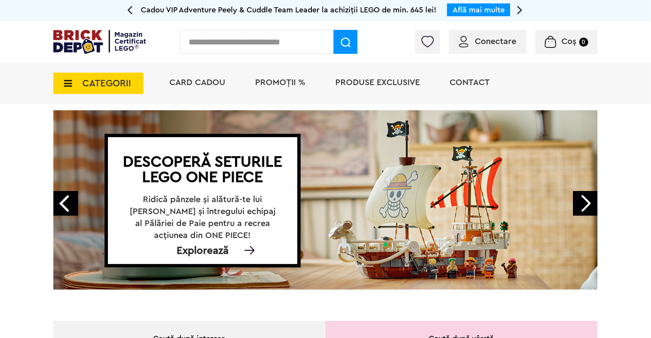
click at [498, 58] on div "Conectare Coș 0" at bounding box center [325, 41] width 651 height 41
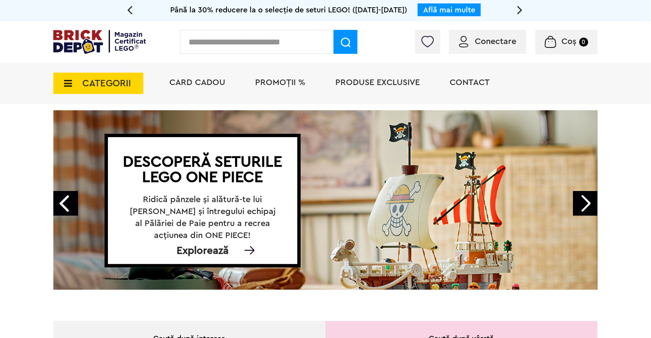
click at [498, 45] on span "Conectare" at bounding box center [495, 41] width 41 height 9
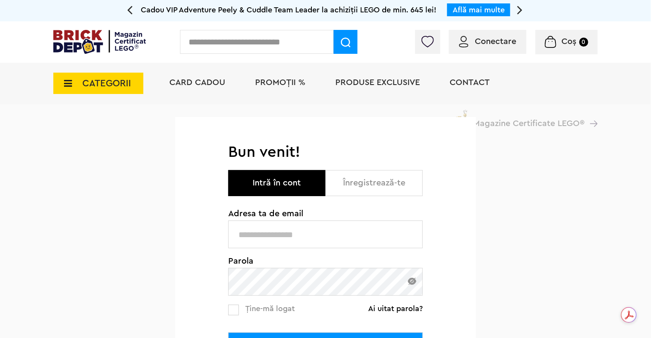
click at [343, 225] on input "text" at bounding box center [325, 234] width 195 height 28
type input "**********"
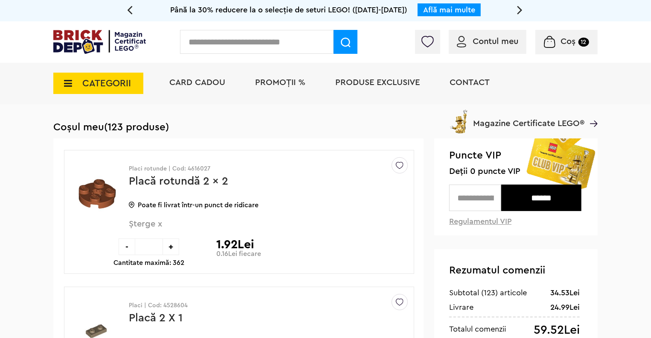
click at [117, 79] on span "CATEGORII" at bounding box center [106, 83] width 49 height 9
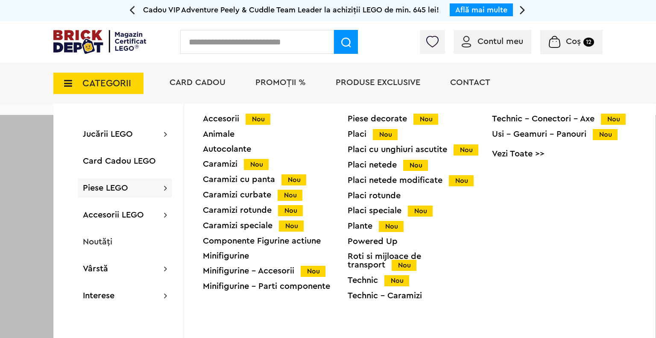
click at [372, 167] on div "Placi netede Nou" at bounding box center [419, 164] width 145 height 9
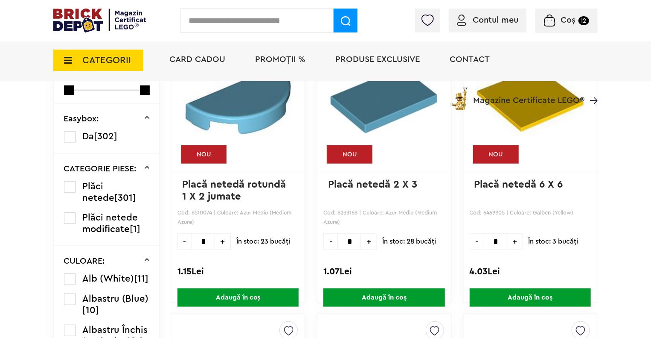
scroll to position [381, 0]
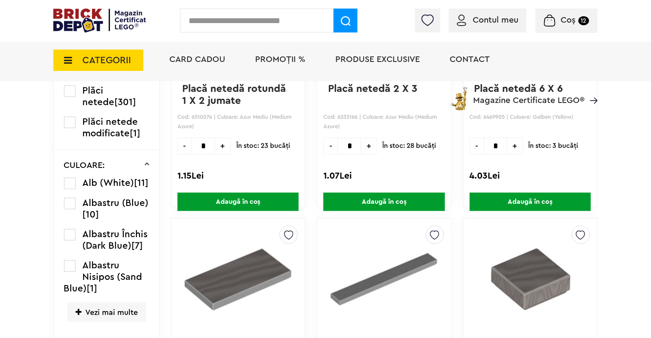
click at [73, 234] on label at bounding box center [70, 235] width 12 height 12
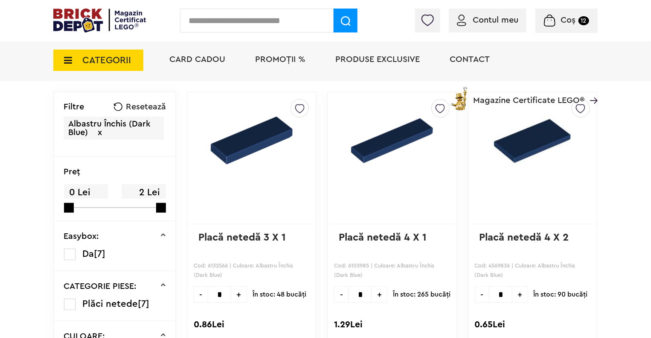
scroll to position [224, 0]
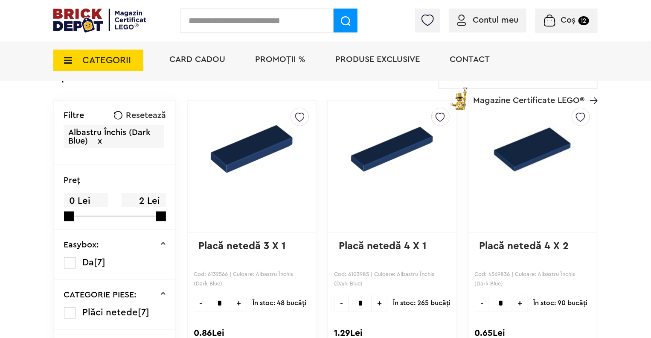
click at [87, 58] on span "CATEGORII" at bounding box center [106, 59] width 49 height 9
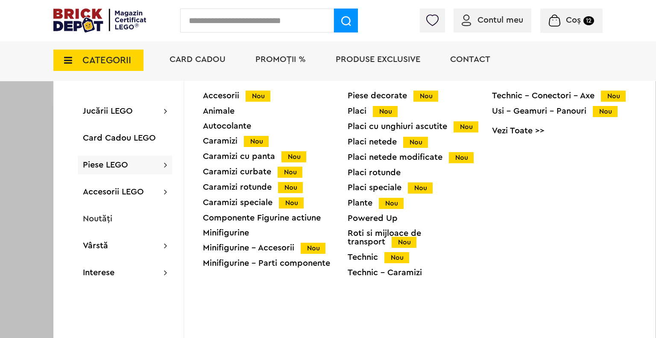
click at [362, 111] on div "Placi Nou" at bounding box center [419, 111] width 145 height 9
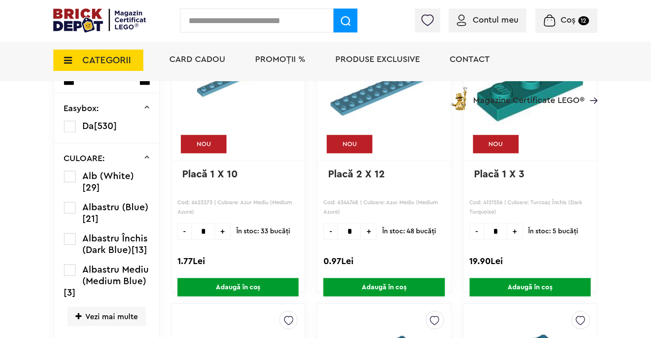
scroll to position [297, 0]
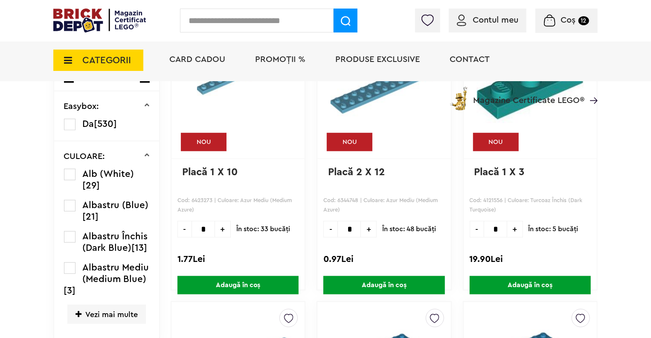
click at [67, 235] on label at bounding box center [70, 237] width 12 height 12
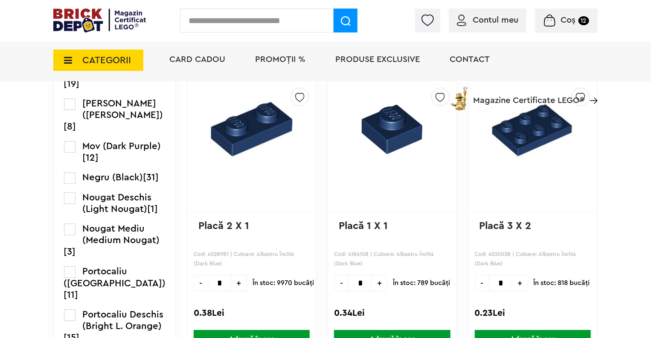
scroll to position [1069, 0]
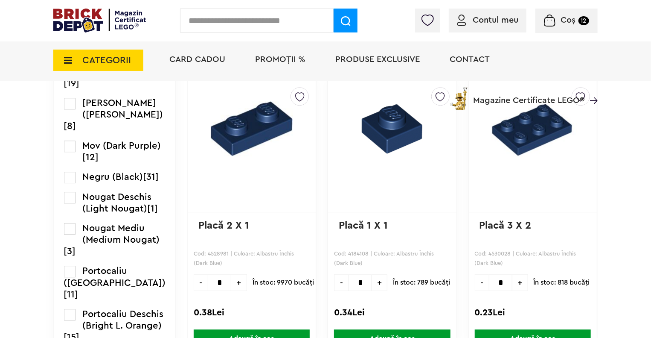
click at [372, 274] on span "+" at bounding box center [380, 282] width 16 height 17
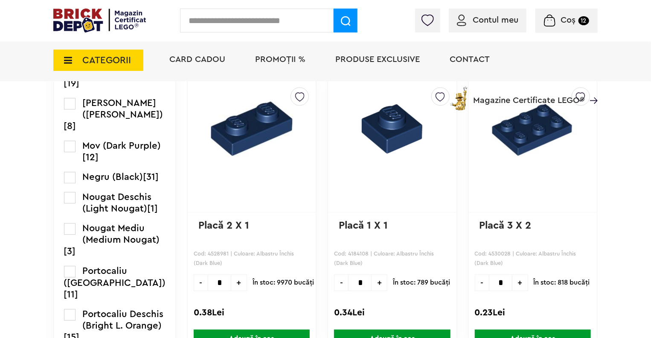
type input "*"
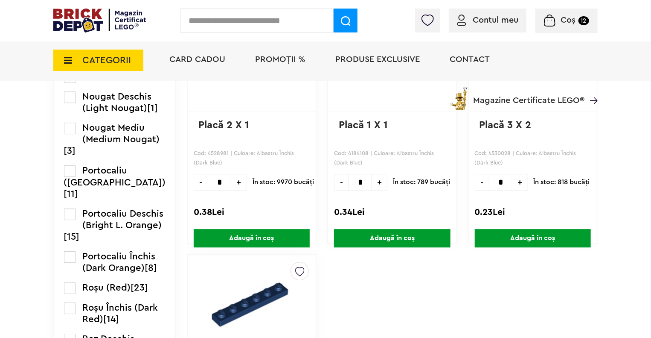
scroll to position [1169, 0]
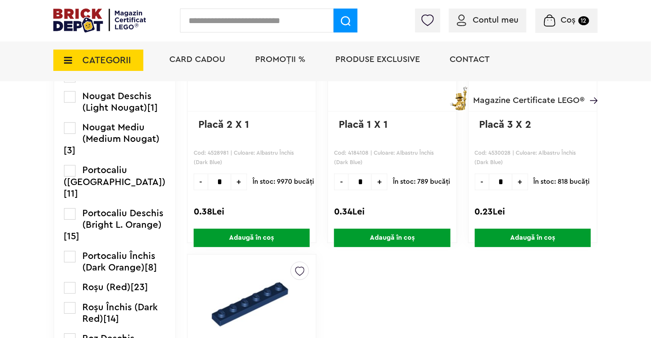
click at [394, 240] on span "Adaugă în coș" at bounding box center [392, 237] width 116 height 18
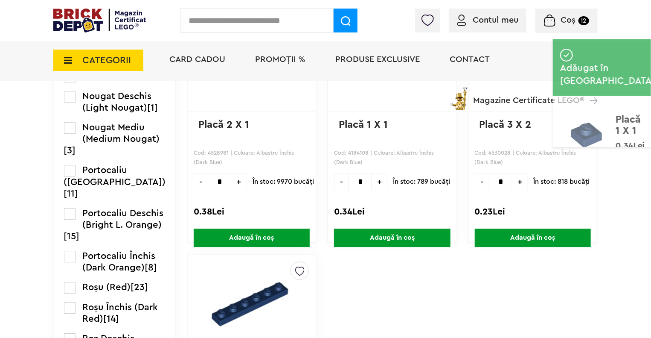
click at [97, 55] on span "CATEGORII" at bounding box center [106, 59] width 49 height 9
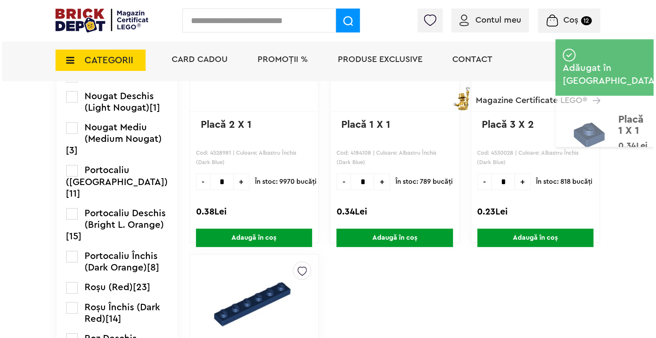
scroll to position [1170, 0]
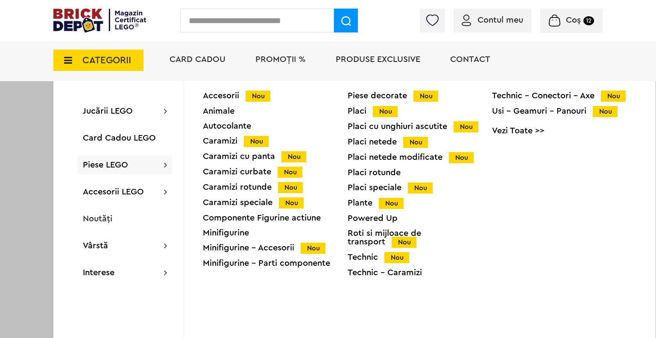
click at [259, 152] on div "Caramizi cu panta Nou" at bounding box center [275, 156] width 145 height 9
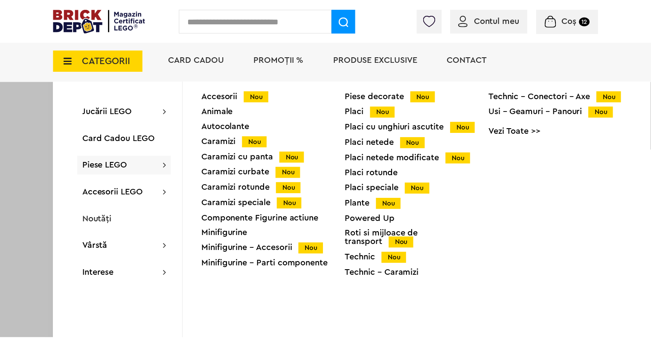
scroll to position [1169, 0]
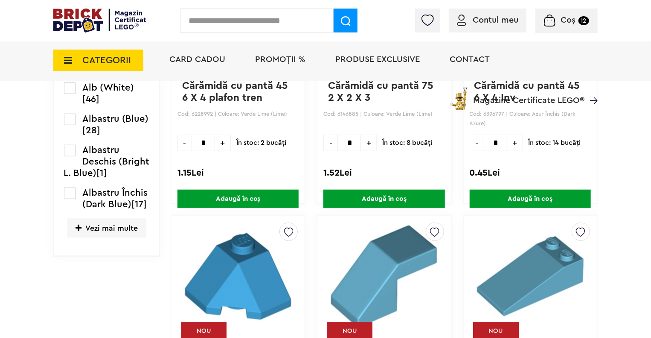
scroll to position [350, 0]
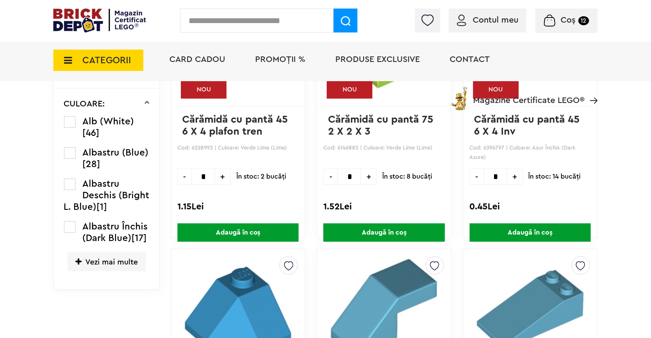
click at [72, 227] on label at bounding box center [70, 227] width 12 height 12
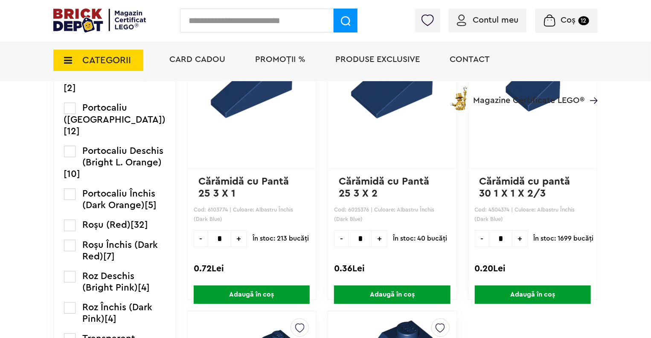
scroll to position [1396, 0]
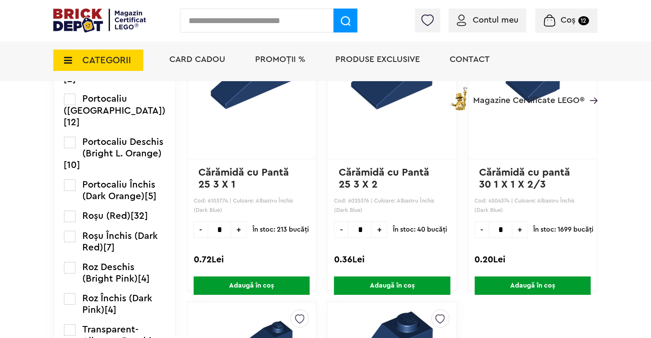
click at [516, 224] on span "+" at bounding box center [521, 229] width 16 height 17
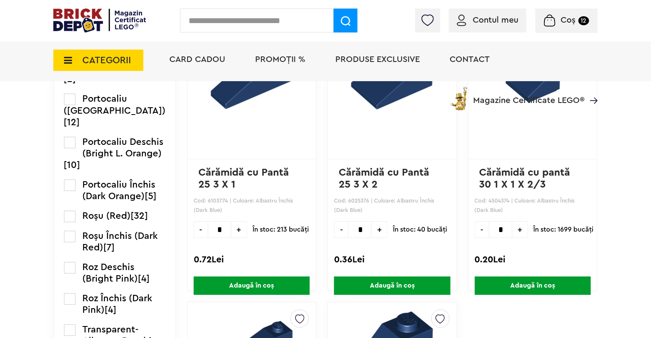
type input "*"
click at [542, 285] on span "Adaugă în coș" at bounding box center [533, 285] width 116 height 18
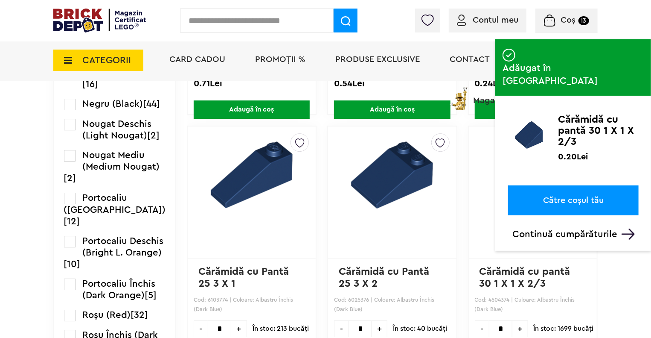
scroll to position [1315, 0]
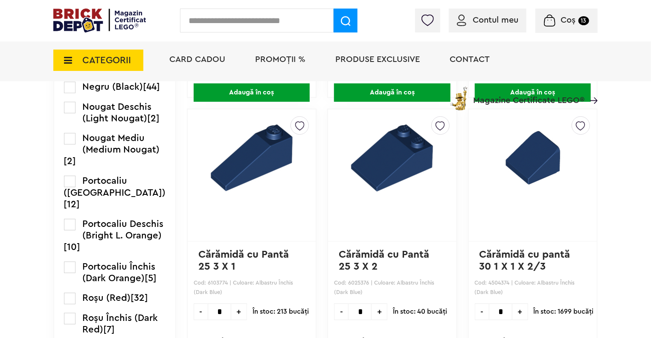
click at [108, 65] on span "CATEGORII" at bounding box center [106, 59] width 49 height 9
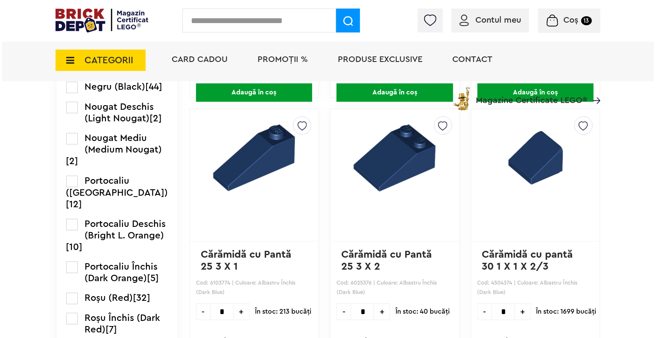
scroll to position [1315, 0]
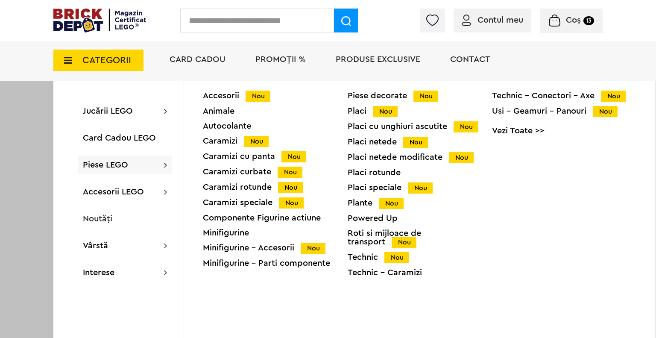
click at [382, 157] on div "Placi netede modificate Nou" at bounding box center [419, 157] width 145 height 9
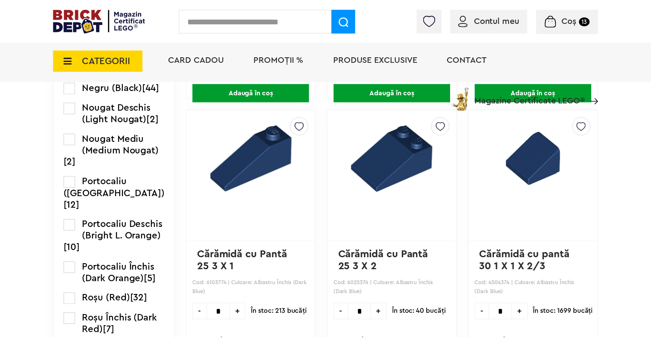
scroll to position [1315, 0]
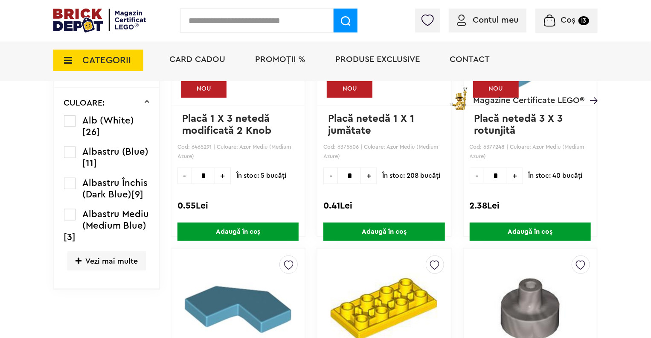
scroll to position [352, 0]
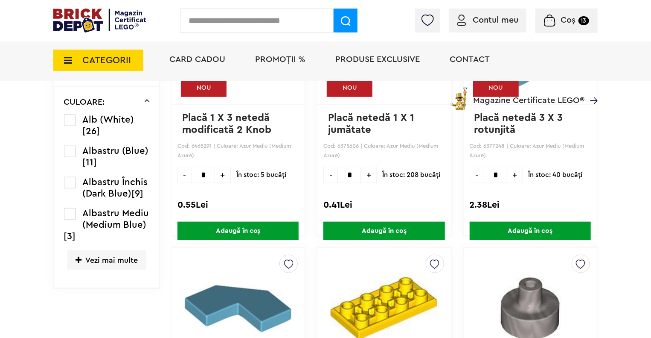
click at [68, 181] on label at bounding box center [70, 183] width 12 height 12
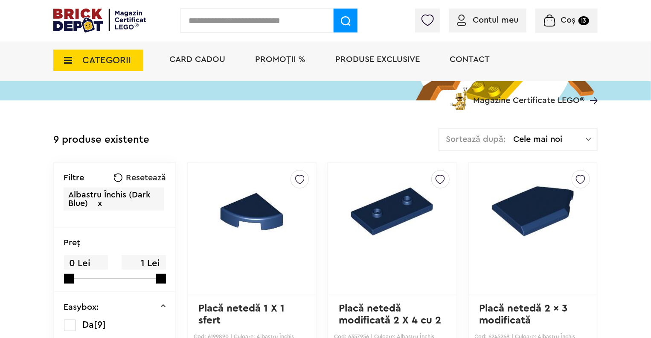
scroll to position [156, 0]
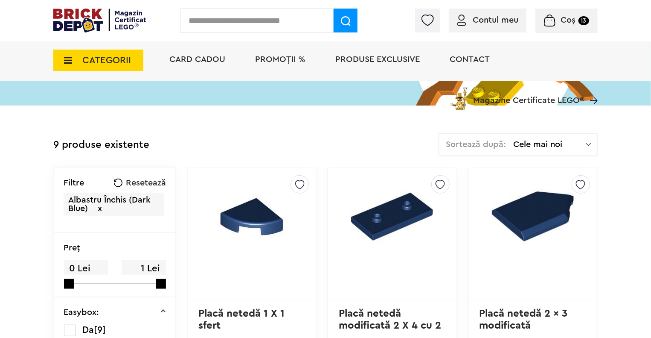
click at [96, 56] on span "CATEGORII" at bounding box center [106, 59] width 49 height 9
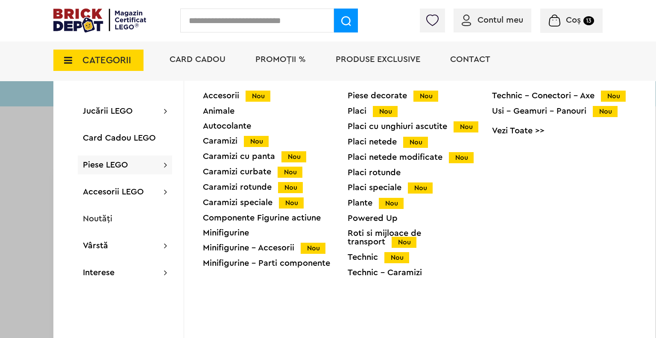
click at [265, 173] on div "Caramizi curbate Nou" at bounding box center [275, 171] width 145 height 9
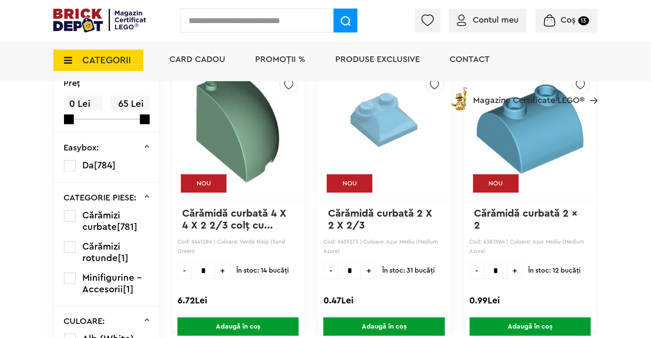
scroll to position [256, 0]
click at [67, 277] on label at bounding box center [70, 278] width 12 height 12
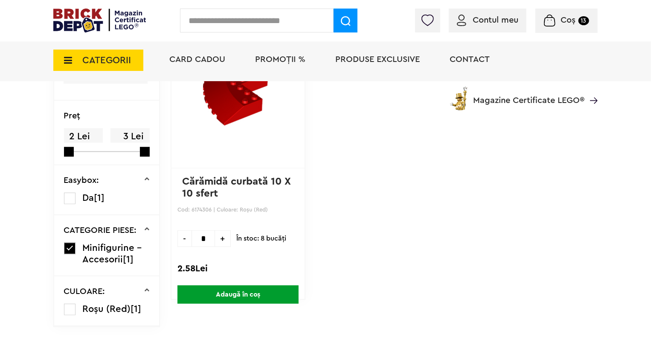
scroll to position [288, 0]
click at [70, 247] on label at bounding box center [70, 249] width 12 height 12
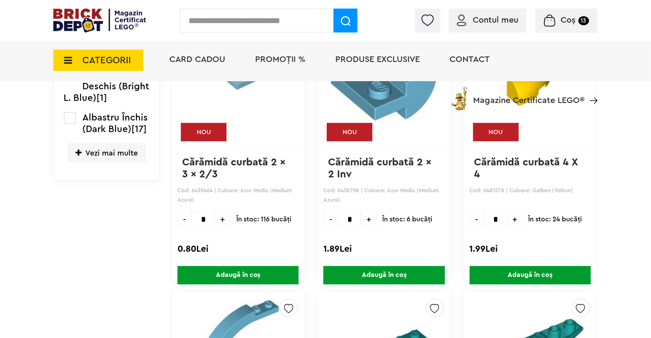
scroll to position [585, 0]
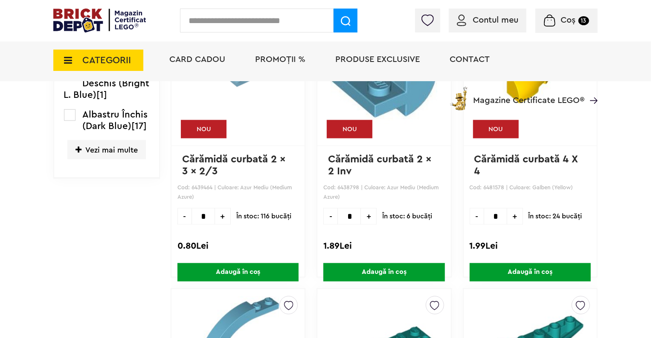
click at [68, 113] on label at bounding box center [70, 115] width 12 height 12
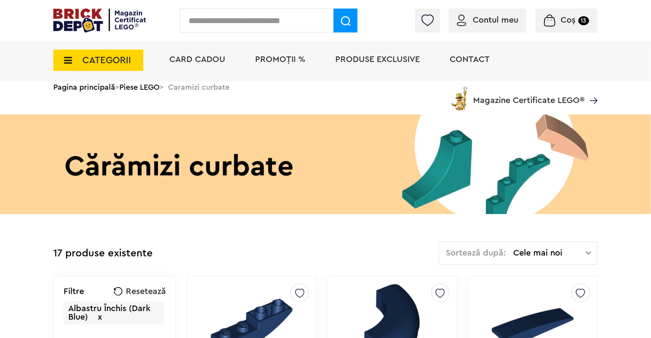
scroll to position [45, 0]
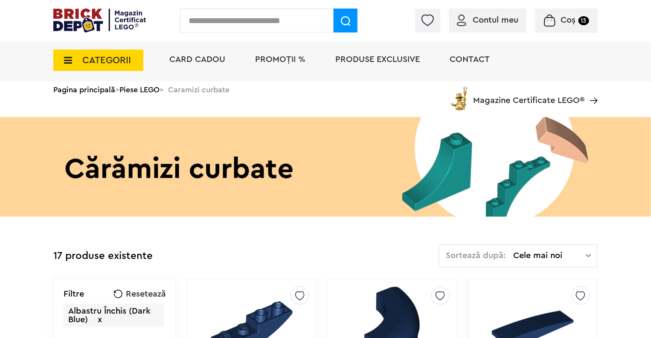
click at [113, 50] on span "CATEGORII" at bounding box center [98, 60] width 90 height 21
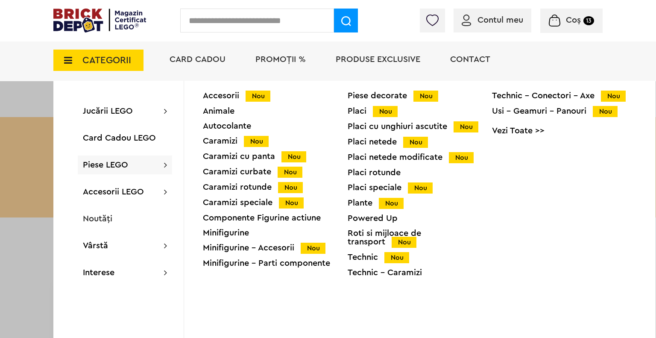
click at [360, 108] on div "Placi Nou" at bounding box center [419, 111] width 145 height 9
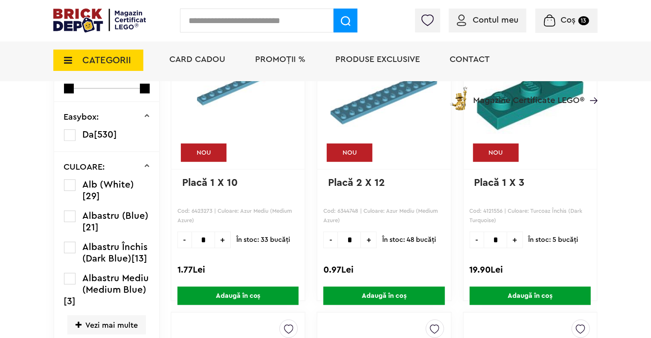
scroll to position [288, 0]
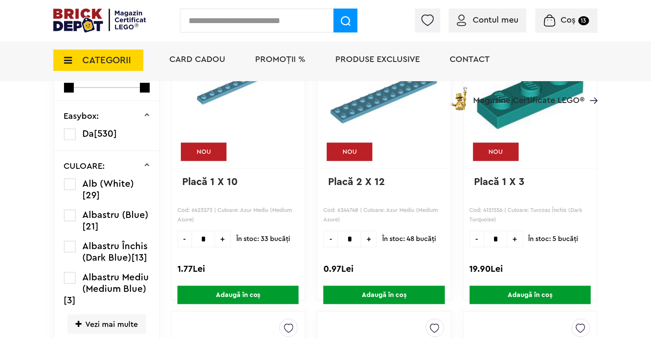
click at [72, 247] on label at bounding box center [70, 247] width 12 height 12
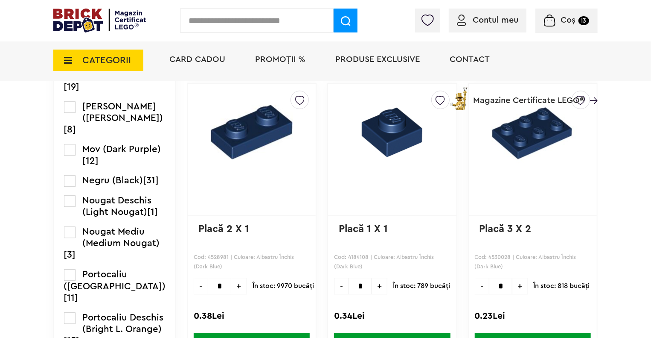
scroll to position [1078, 0]
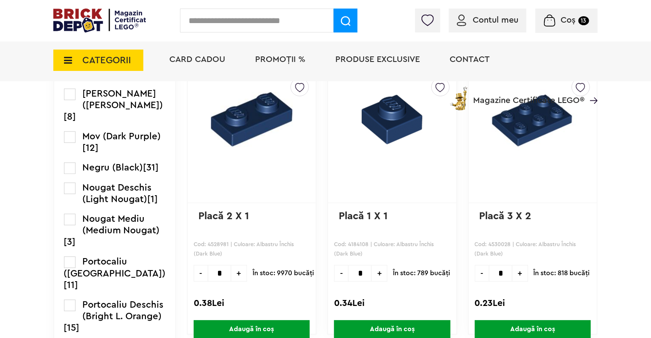
click at [231, 270] on span "+" at bounding box center [239, 273] width 16 height 17
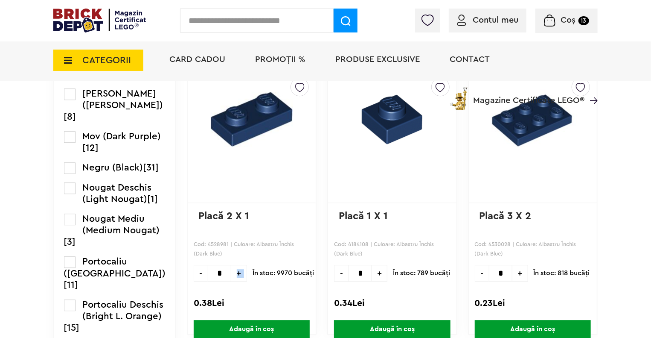
type input "*"
click at [233, 328] on span "Adaugă în coș" at bounding box center [252, 329] width 116 height 18
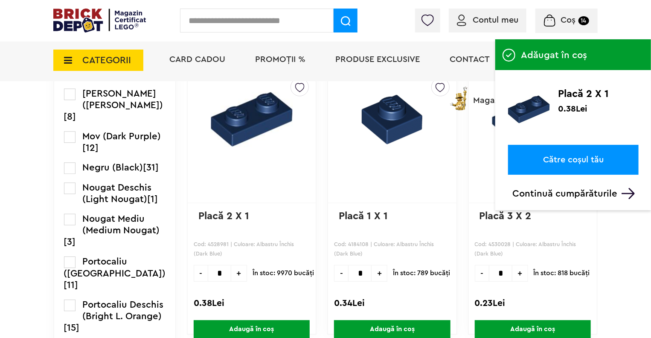
click at [90, 67] on span "CATEGORII" at bounding box center [98, 60] width 90 height 21
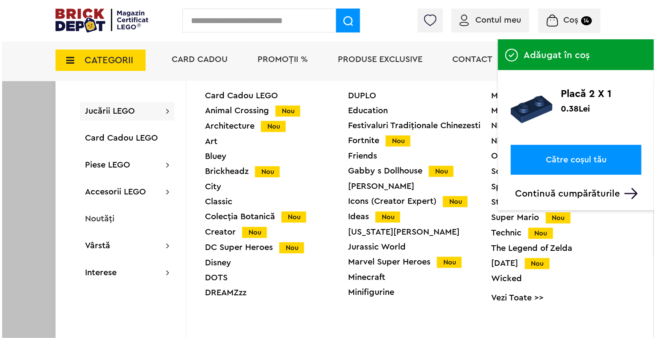
scroll to position [1079, 0]
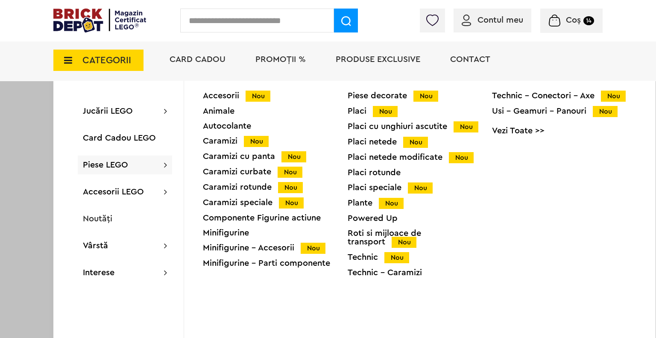
click at [237, 156] on div "Caramizi cu panta Nou" at bounding box center [275, 156] width 145 height 9
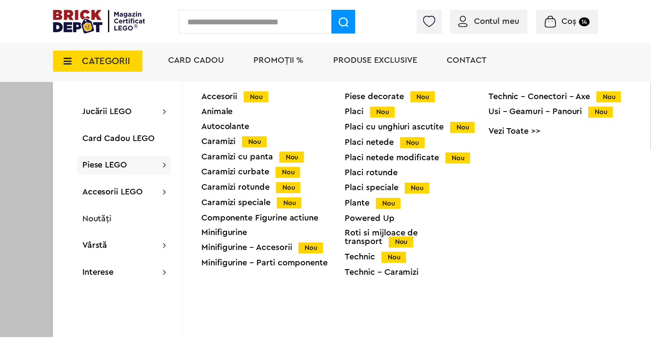
scroll to position [1078, 0]
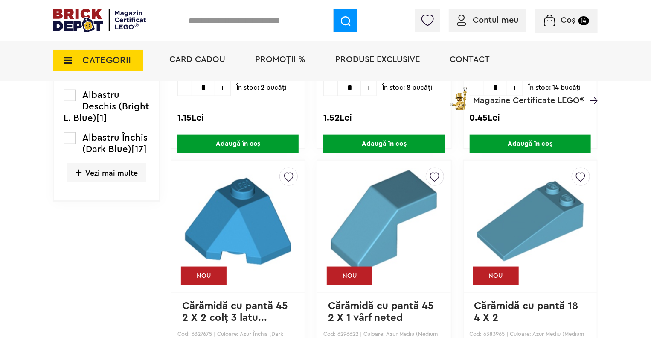
scroll to position [439, 0]
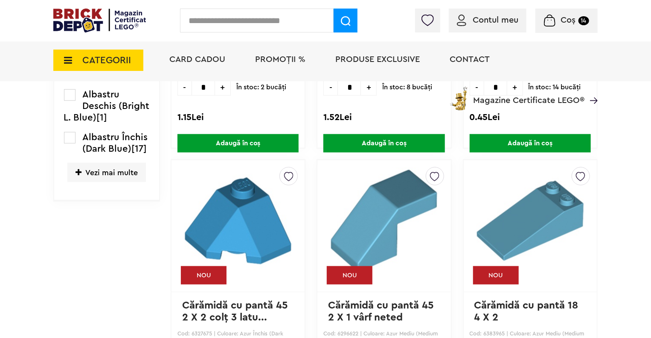
click at [71, 134] on label at bounding box center [70, 138] width 12 height 12
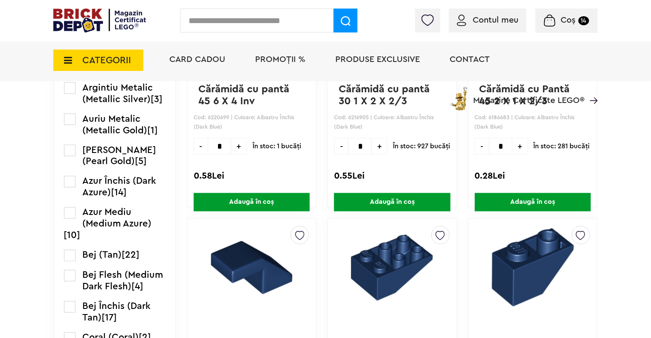
scroll to position [656, 0]
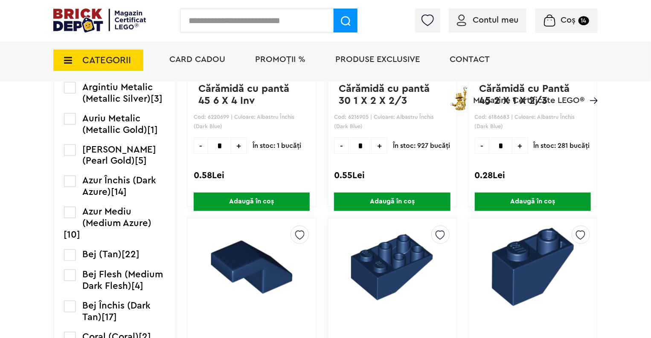
click at [372, 148] on span "+" at bounding box center [380, 145] width 16 height 17
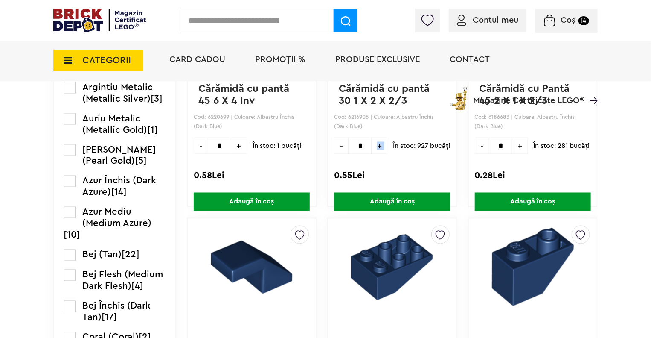
click at [372, 148] on span "+" at bounding box center [380, 145] width 16 height 17
type input "*"
click at [364, 195] on span "Adaugă în coș" at bounding box center [392, 201] width 116 height 18
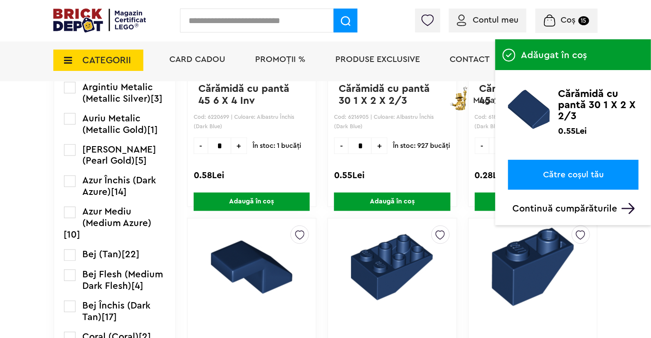
click at [116, 57] on span "CATEGORII" at bounding box center [106, 59] width 49 height 9
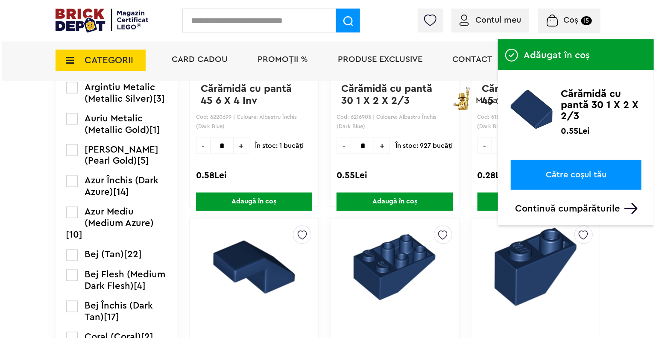
scroll to position [656, 0]
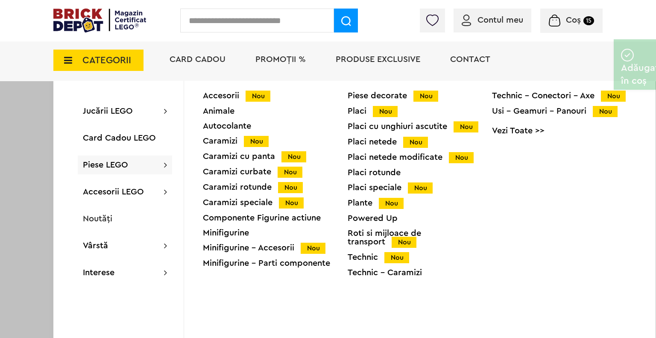
click at [243, 159] on div "Caramizi cu panta Nou" at bounding box center [275, 156] width 145 height 9
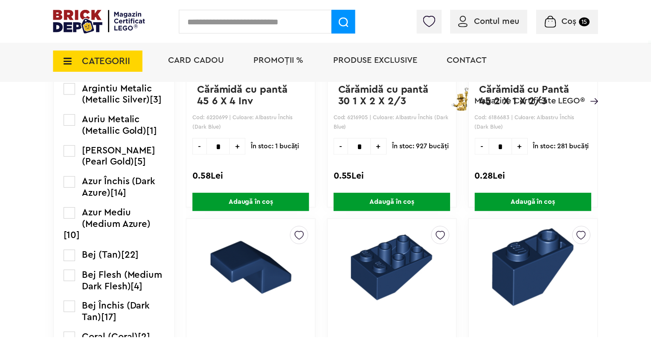
scroll to position [656, 0]
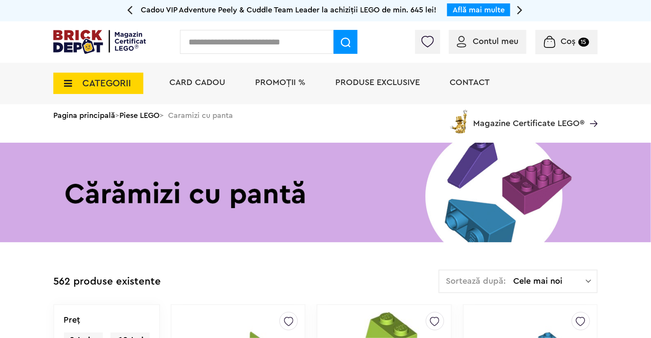
click at [101, 58] on div "Contul meu Contul meu Comenzile mele Date personale Adrese Parolă Listă dorințe…" at bounding box center [325, 41] width 651 height 41
click at [99, 85] on span "CATEGORII" at bounding box center [106, 83] width 49 height 9
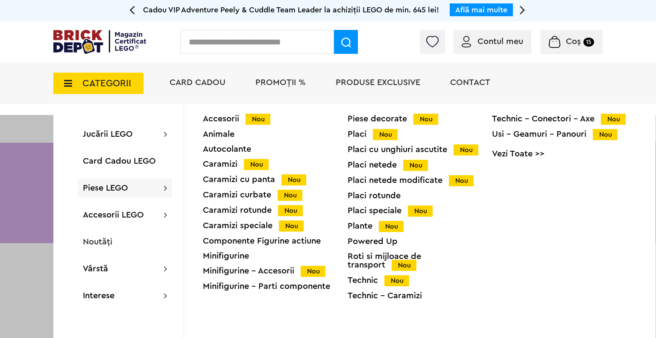
click at [260, 193] on div "Caramizi curbate Nou" at bounding box center [275, 194] width 145 height 9
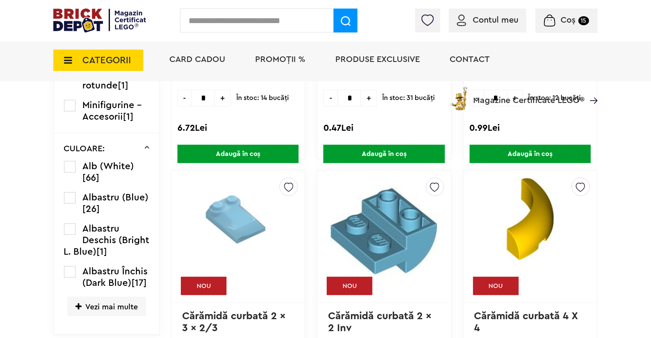
scroll to position [435, 0]
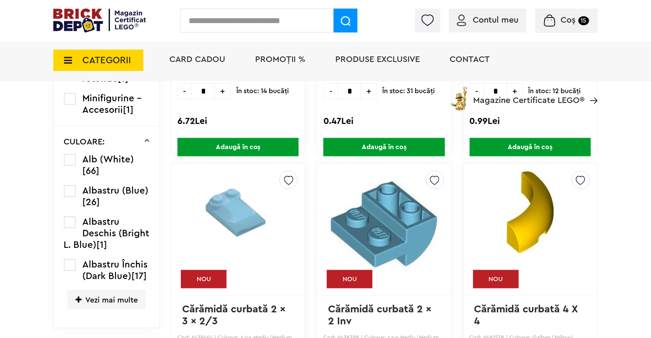
click at [69, 267] on label at bounding box center [70, 265] width 12 height 12
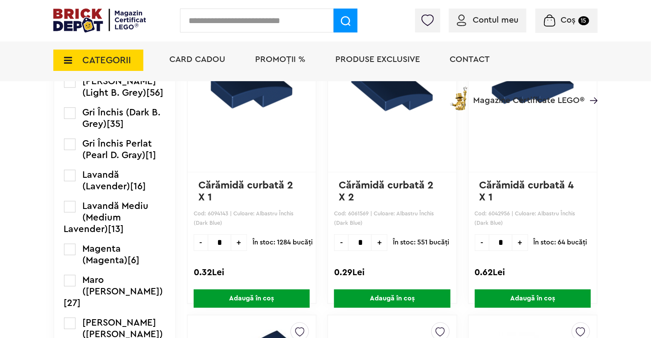
scroll to position [1111, 0]
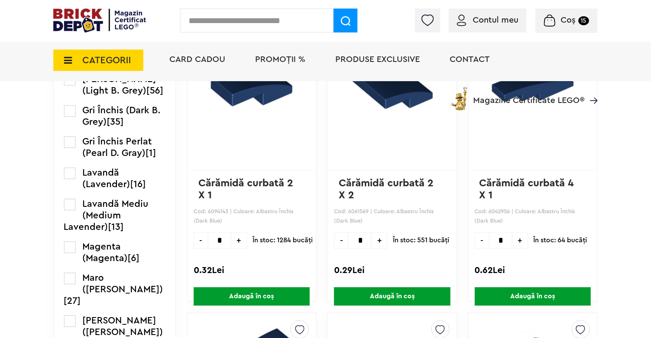
click at [231, 236] on span "+" at bounding box center [239, 240] width 16 height 17
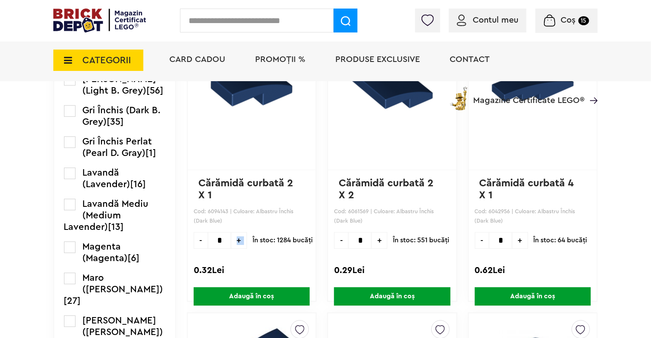
click at [231, 236] on span "+" at bounding box center [239, 240] width 16 height 17
click at [194, 239] on span "-" at bounding box center [201, 240] width 14 height 17
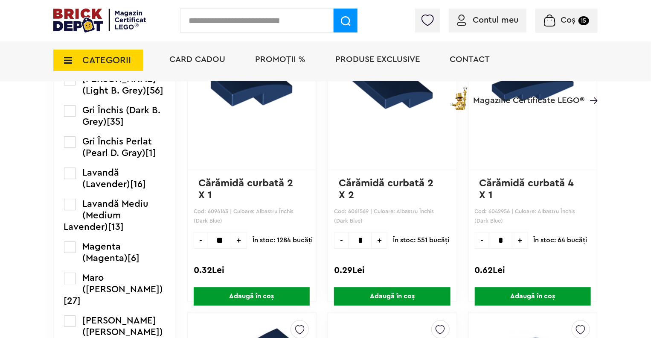
type input "*"
click at [216, 292] on span "Adaugă în coș" at bounding box center [252, 296] width 116 height 18
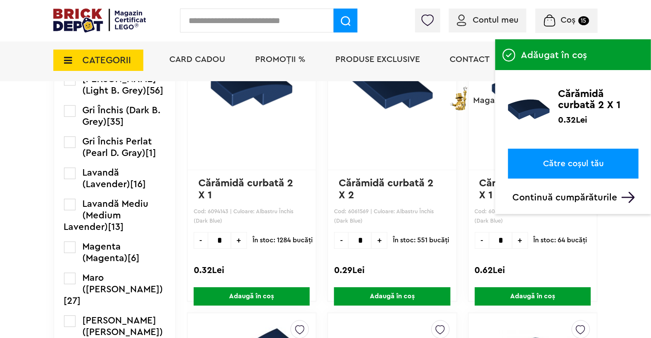
click at [122, 60] on span "CATEGORII" at bounding box center [106, 59] width 49 height 9
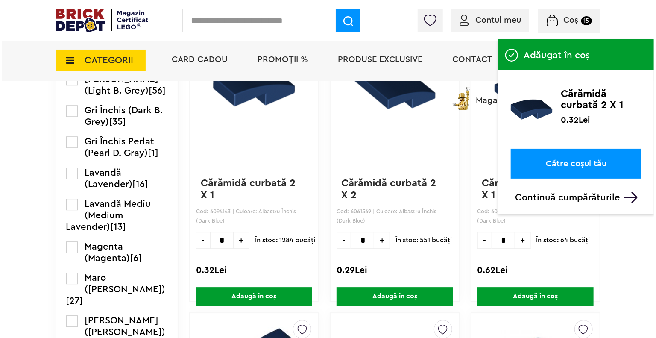
scroll to position [1111, 0]
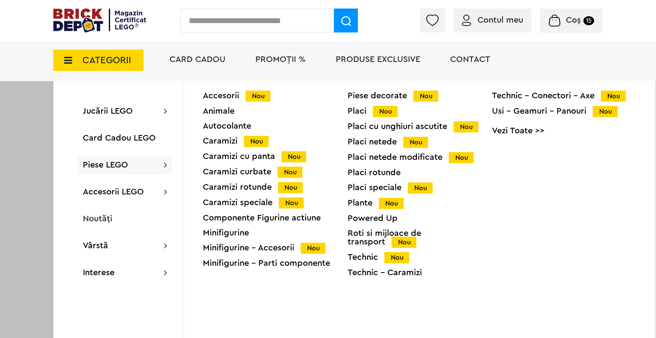
click at [364, 192] on div "Placi speciale Nou" at bounding box center [419, 187] width 145 height 9
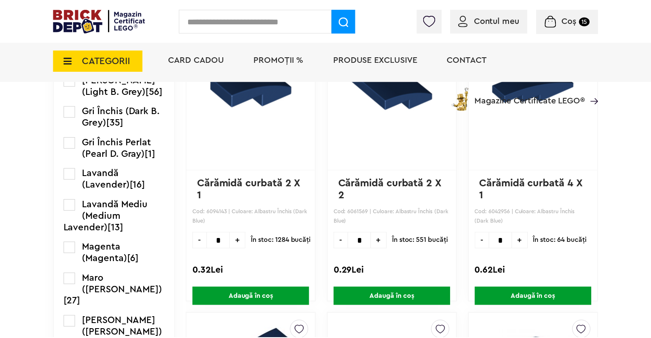
scroll to position [1111, 0]
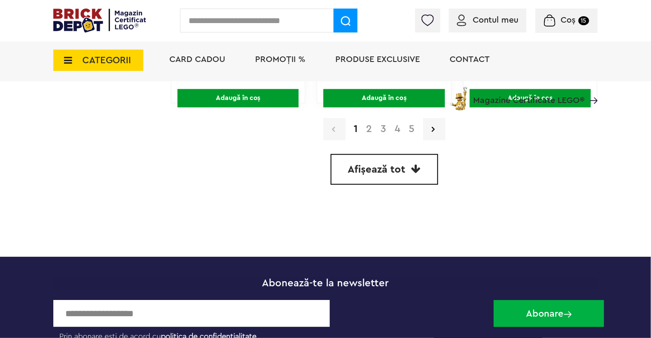
scroll to position [2683, 0]
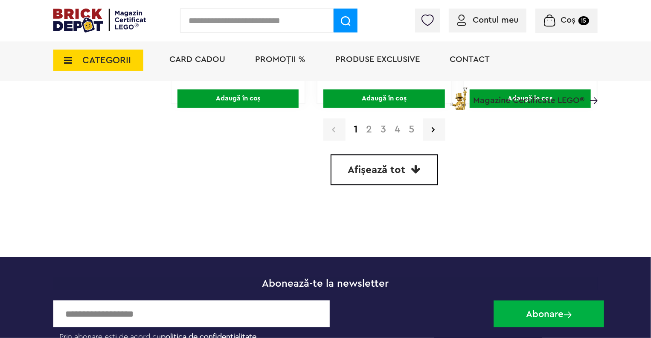
click at [361, 168] on span "Afișează tot" at bounding box center [377, 170] width 58 height 10
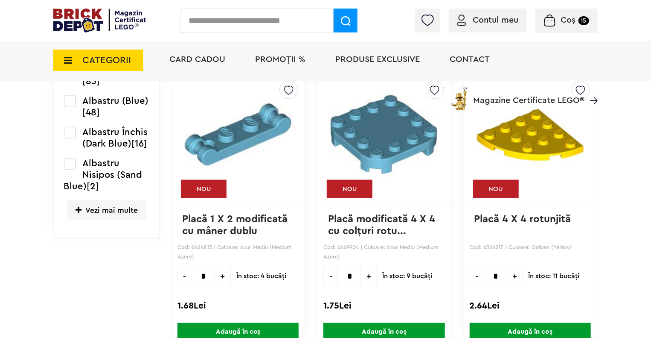
scroll to position [544, 0]
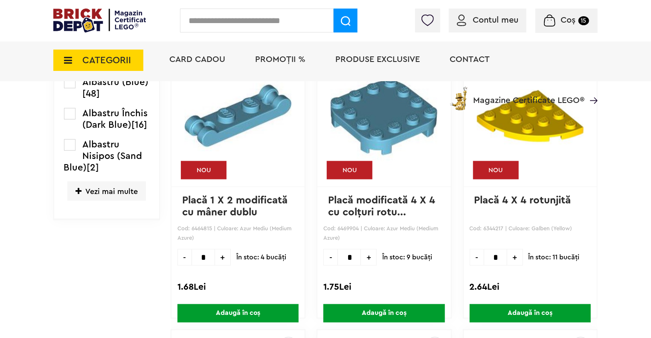
click at [101, 191] on span "Vezi mai multe" at bounding box center [106, 190] width 79 height 19
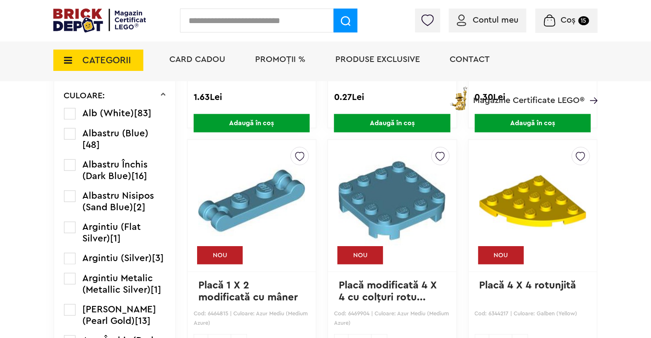
scroll to position [459, 0]
click at [68, 171] on label at bounding box center [70, 165] width 12 height 12
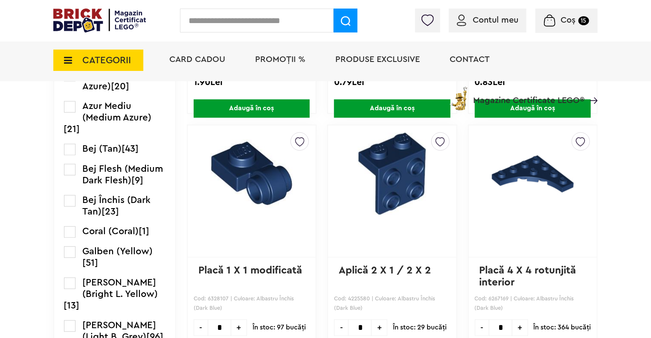
scroll to position [747, 0]
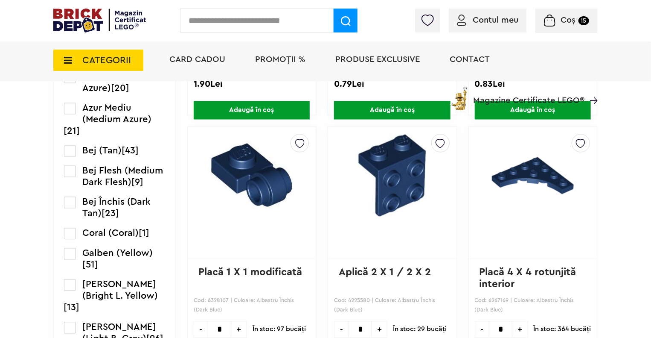
click at [94, 58] on span "CATEGORII" at bounding box center [106, 59] width 49 height 9
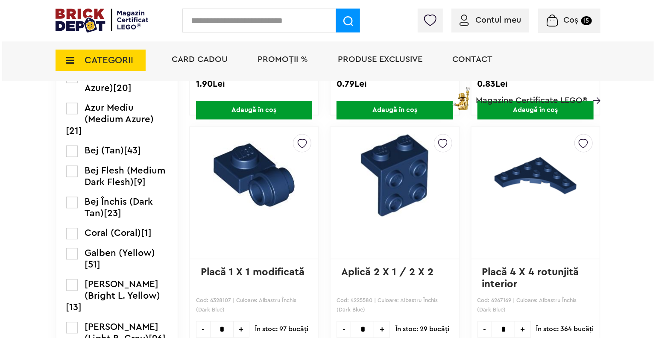
scroll to position [747, 0]
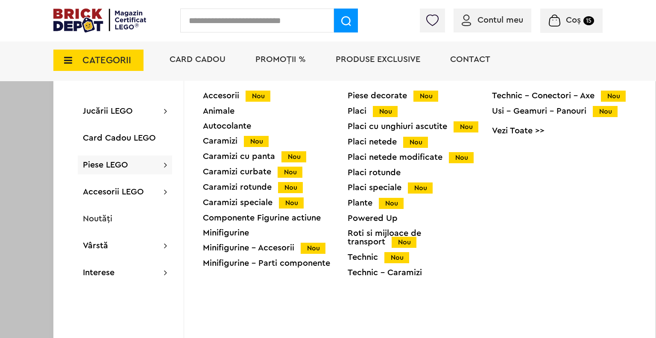
click at [405, 130] on div "Placi cu unghiuri ascutite Nou" at bounding box center [419, 126] width 145 height 9
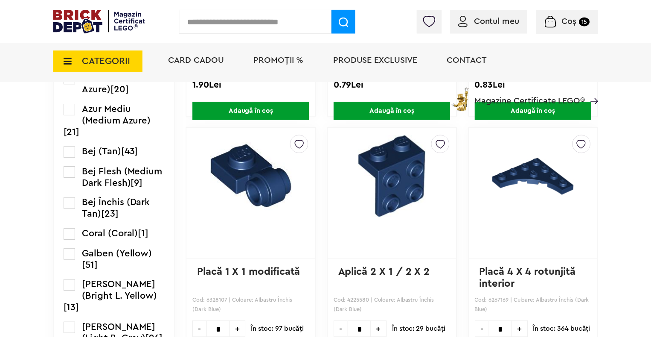
scroll to position [747, 0]
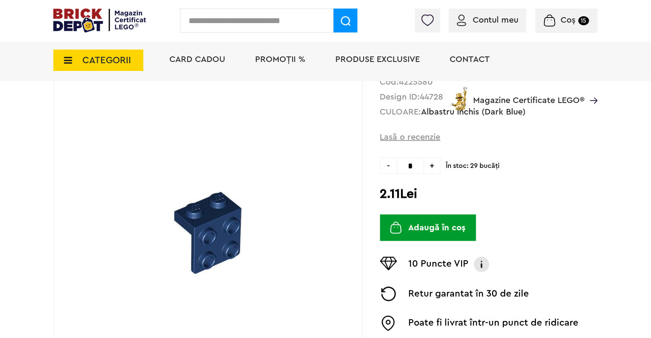
scroll to position [99, 0]
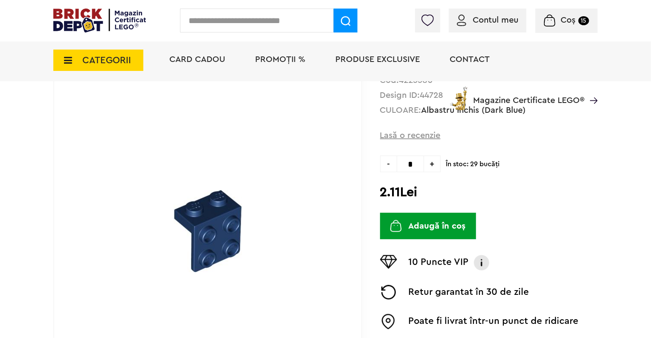
click at [431, 170] on span "+" at bounding box center [432, 163] width 17 height 17
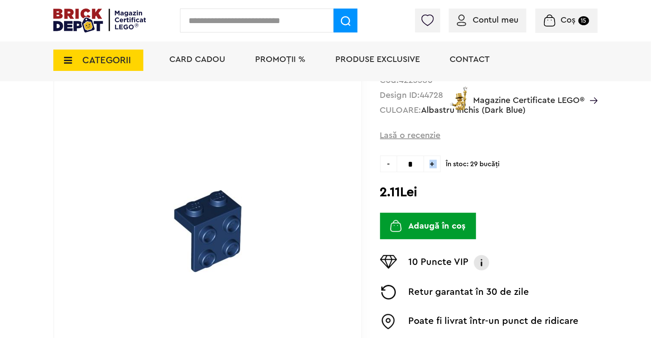
type input "*"
click at [440, 182] on form "2.11Lei Adaugă în coș" at bounding box center [489, 177] width 218 height 44
click at [434, 217] on button "Adaugă în coș" at bounding box center [428, 226] width 96 height 26
click at [405, 225] on button "Adaugă în coș" at bounding box center [428, 226] width 96 height 26
click at [399, 222] on img "submit" at bounding box center [397, 226] width 12 height 12
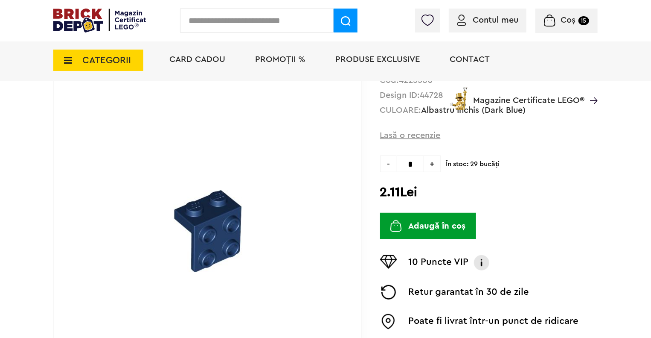
click at [424, 225] on button "Adaugă în coș" at bounding box center [428, 226] width 96 height 26
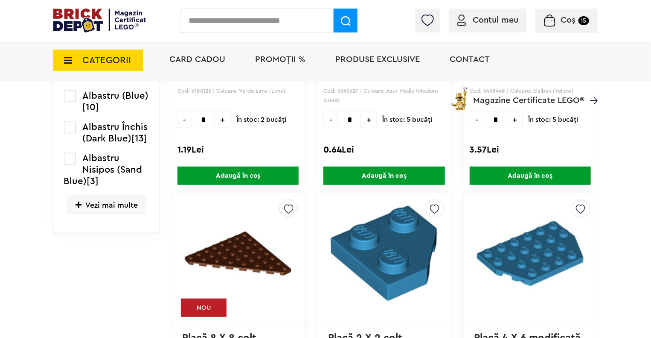
scroll to position [411, 0]
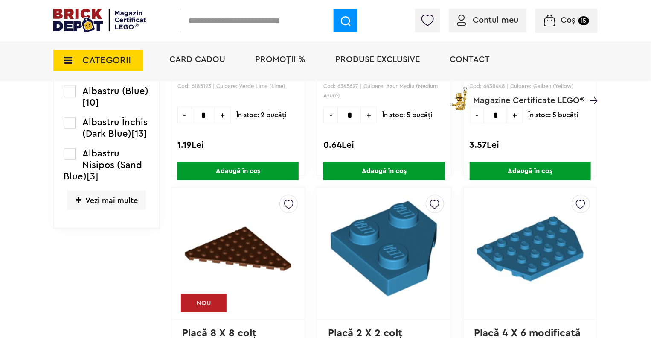
click at [126, 201] on span "Vezi mai multe" at bounding box center [106, 199] width 79 height 19
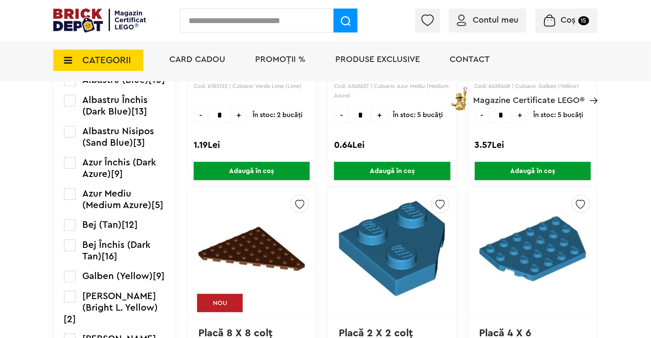
click at [68, 106] on label at bounding box center [70, 101] width 12 height 12
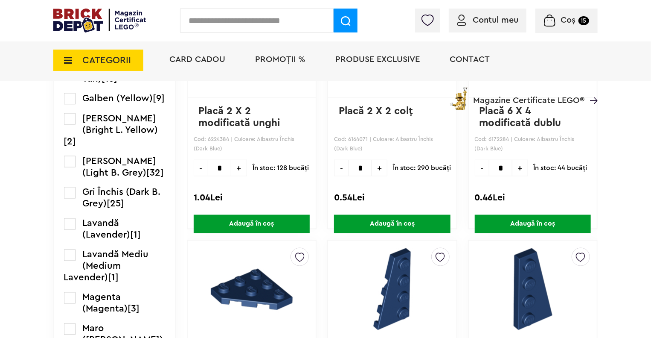
scroll to position [633, 0]
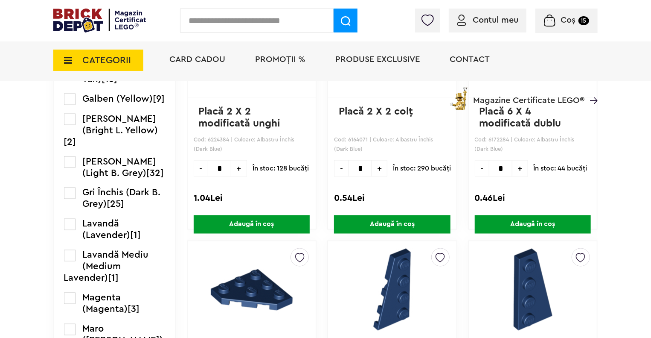
click at [372, 172] on span "+" at bounding box center [380, 168] width 16 height 17
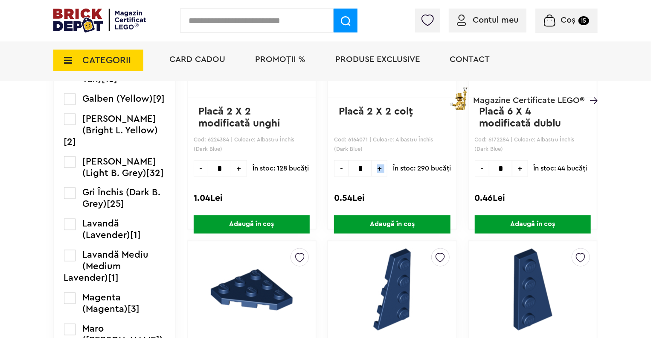
click at [372, 172] on span "+" at bounding box center [380, 168] width 16 height 17
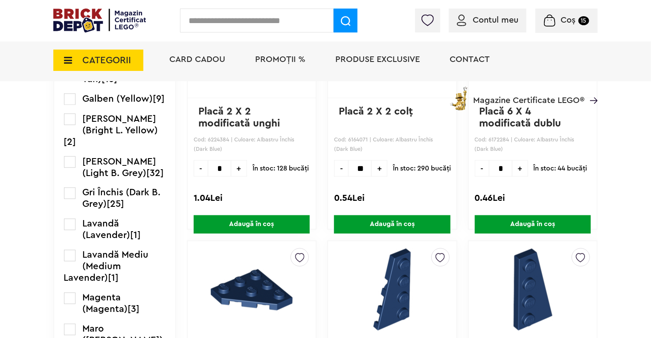
click at [372, 172] on span "+" at bounding box center [380, 168] width 16 height 17
type input "**"
click at [378, 216] on span "Adaugă în coș" at bounding box center [392, 224] width 116 height 18
click at [111, 64] on span "CATEGORII" at bounding box center [106, 59] width 49 height 9
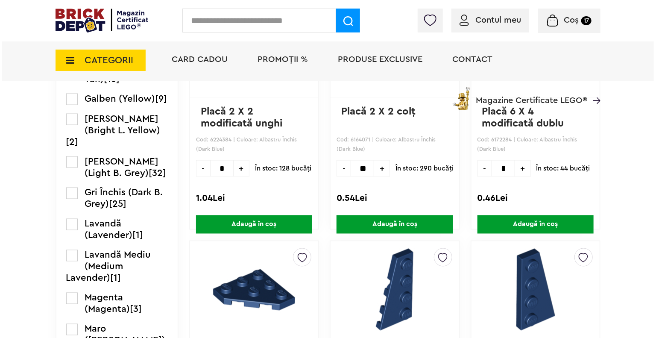
scroll to position [633, 0]
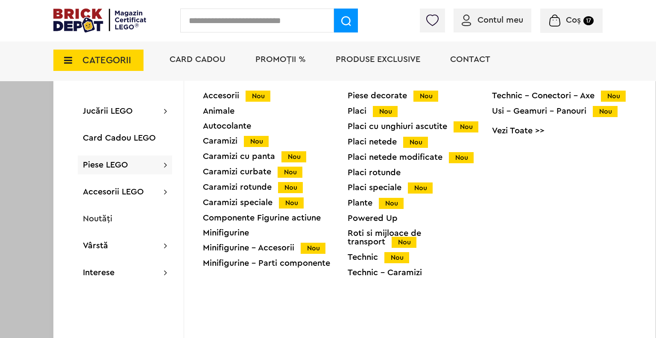
click at [215, 172] on div "Caramizi curbate Nou" at bounding box center [275, 171] width 145 height 9
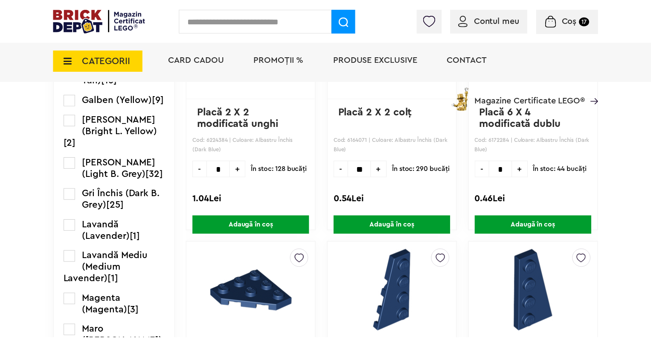
scroll to position [633, 0]
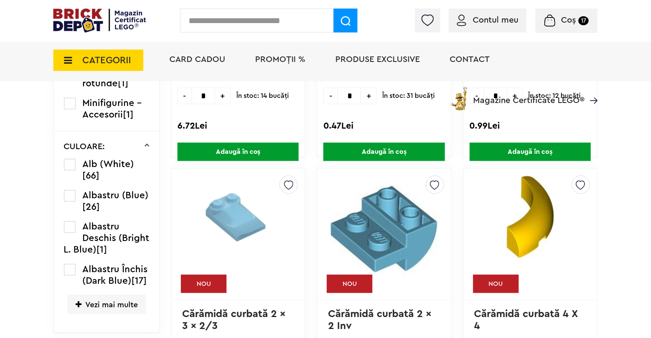
scroll to position [438, 0]
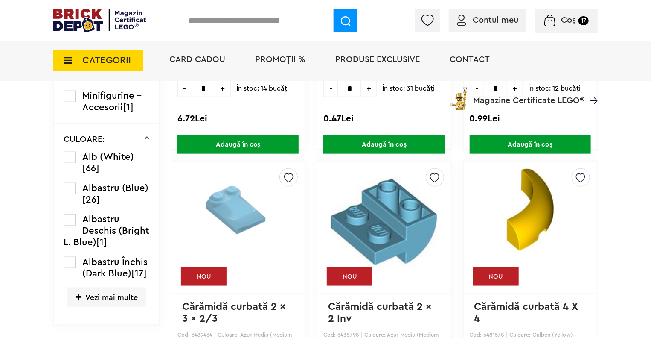
click at [69, 260] on label at bounding box center [70, 263] width 12 height 12
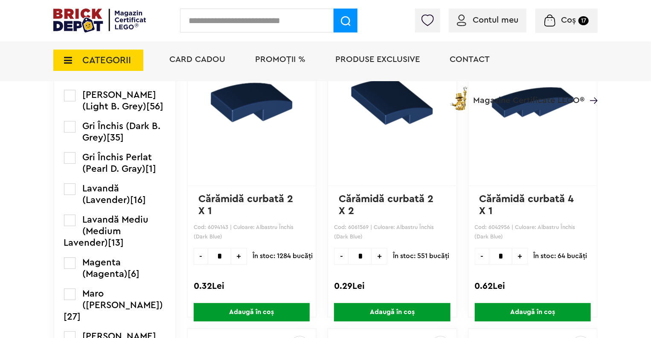
scroll to position [1096, 0]
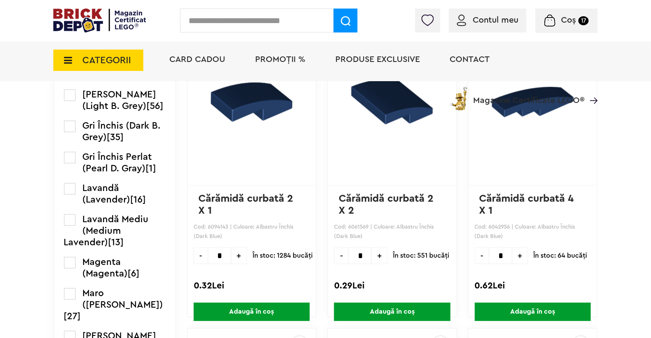
click at [372, 252] on span "+" at bounding box center [380, 255] width 16 height 17
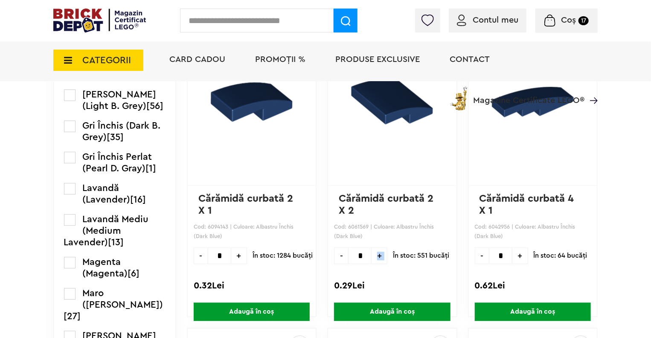
click at [372, 252] on span "+" at bounding box center [380, 255] width 16 height 17
type input "*"
click at [376, 306] on span "Adaugă în coș" at bounding box center [392, 311] width 116 height 18
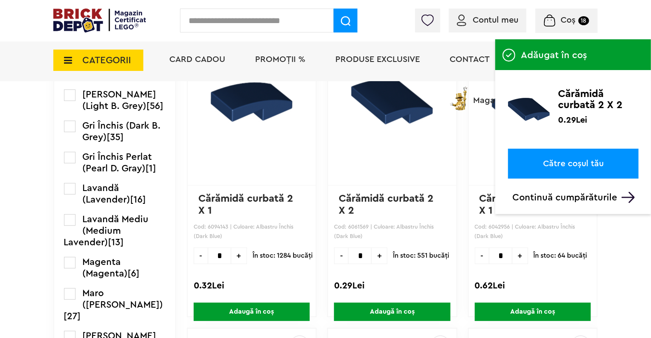
click at [111, 63] on span "CATEGORII" at bounding box center [106, 59] width 49 height 9
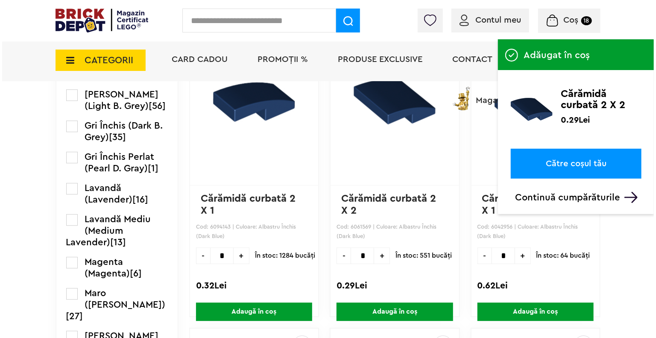
scroll to position [1096, 0]
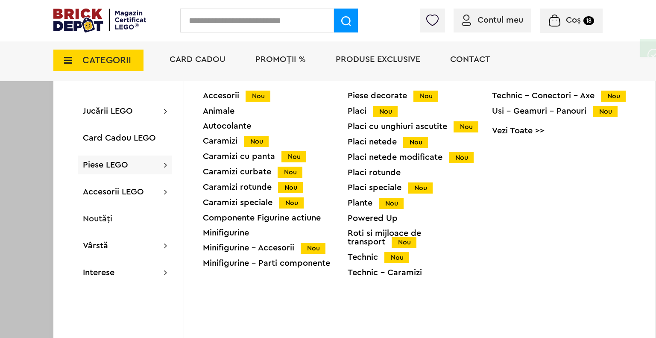
click at [358, 113] on div "Placi Nou" at bounding box center [419, 111] width 145 height 9
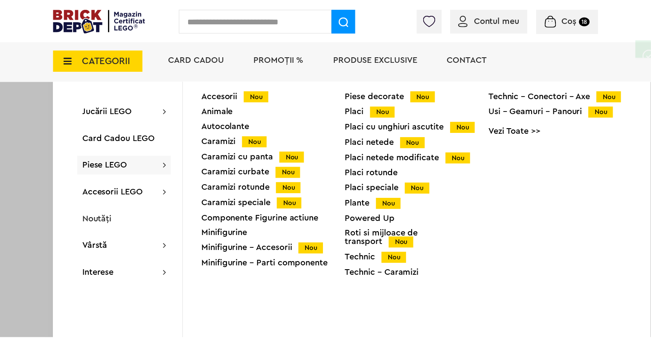
scroll to position [1096, 0]
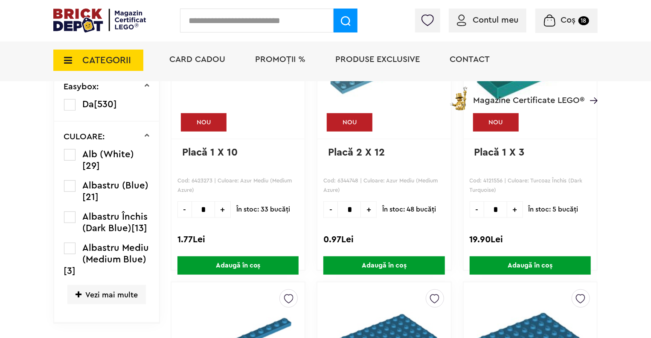
scroll to position [325, 0]
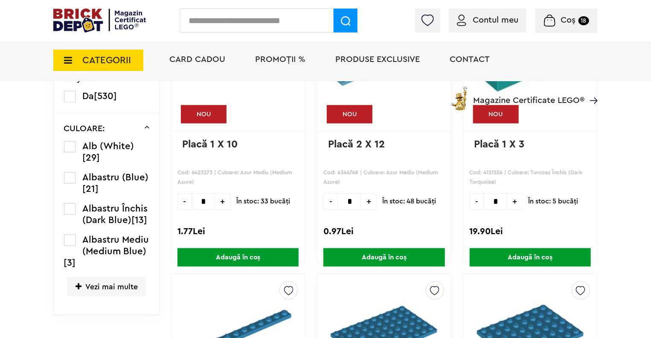
click at [68, 204] on label at bounding box center [70, 209] width 12 height 12
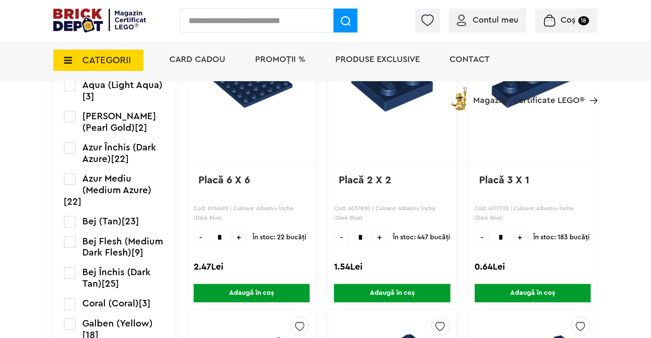
scroll to position [565, 0]
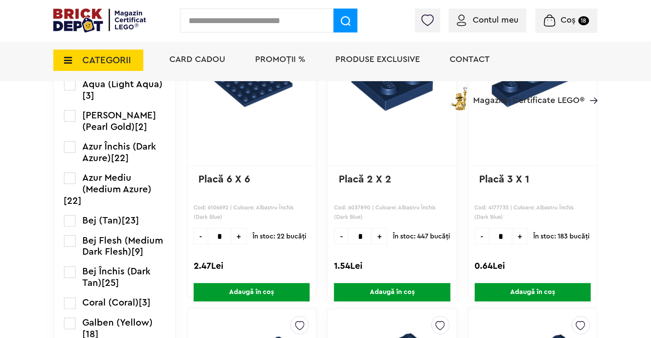
click at [513, 240] on span "+" at bounding box center [521, 236] width 16 height 17
type input "*"
click at [518, 292] on span "Adaugă în coș" at bounding box center [533, 292] width 116 height 18
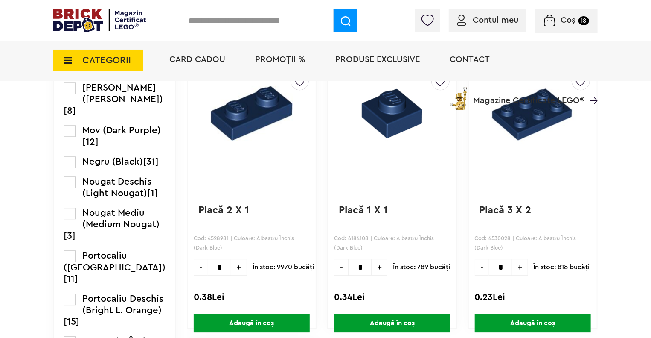
scroll to position [1101, 0]
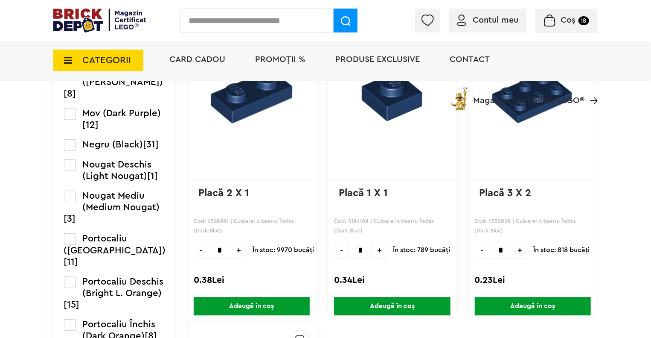
click at [515, 250] on span "+" at bounding box center [521, 250] width 16 height 17
type input "*"
click at [516, 302] on span "Adaugă în coș" at bounding box center [533, 306] width 116 height 18
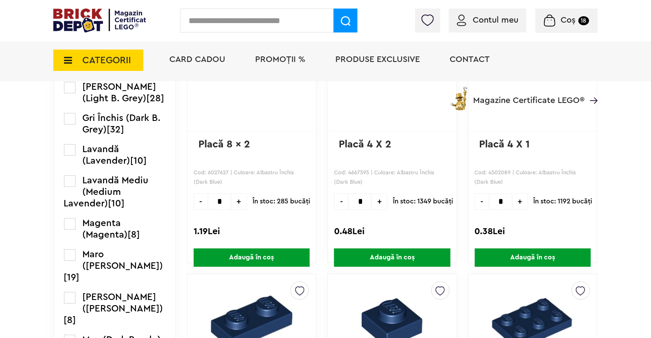
scroll to position [875, 0]
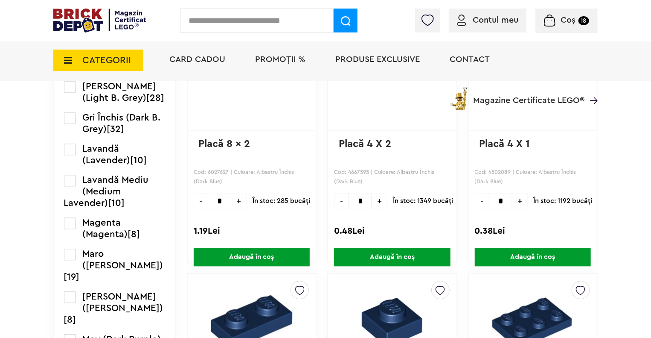
click at [513, 203] on span "+" at bounding box center [521, 200] width 16 height 17
type input "*"
click at [555, 232] on div "0.38Lei" at bounding box center [533, 230] width 116 height 11
click at [517, 256] on span "Adaugă în coș" at bounding box center [533, 257] width 116 height 18
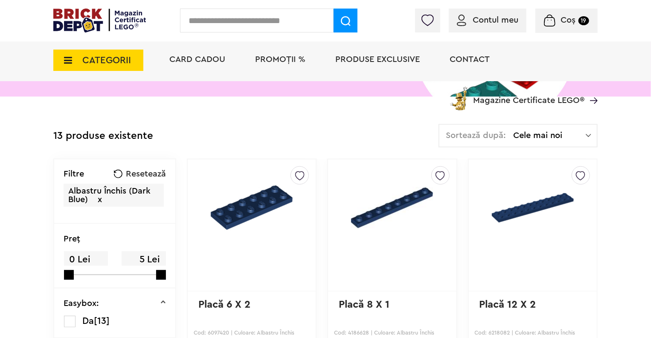
scroll to position [167, 0]
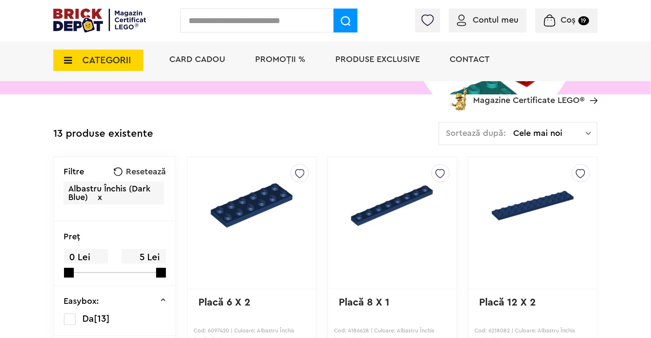
click at [65, 58] on icon at bounding box center [65, 59] width 13 height 9
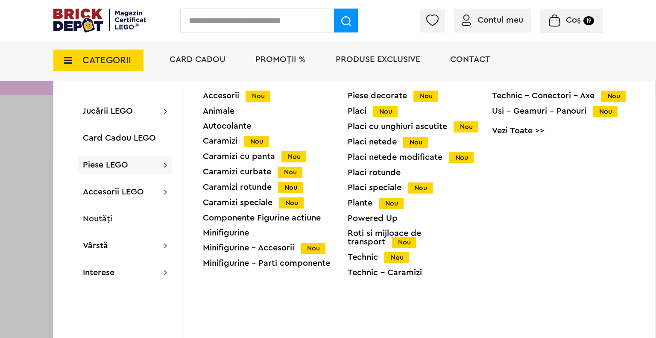
click at [512, 95] on div "Technic - Conectori - Axe Nou" at bounding box center [564, 95] width 145 height 9
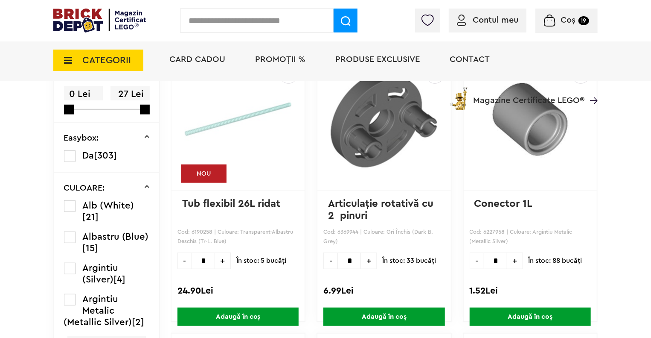
scroll to position [265, 0]
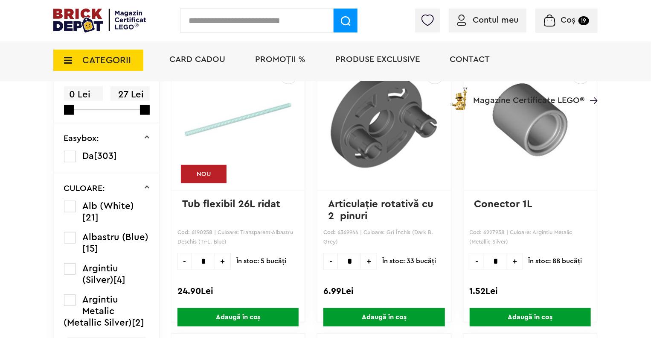
click at [68, 233] on label at bounding box center [70, 238] width 12 height 12
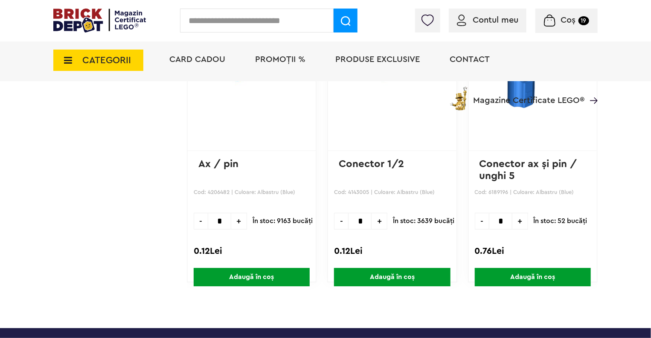
scroll to position [1404, 0]
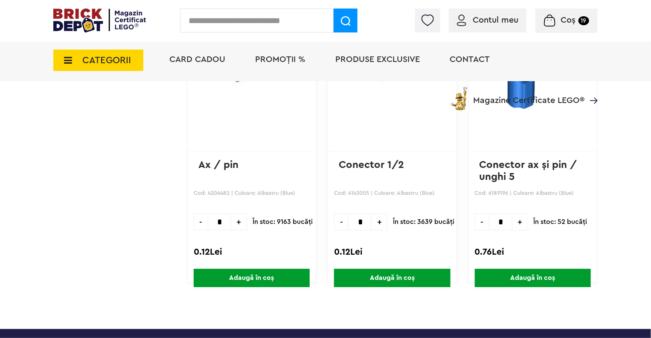
click at [231, 225] on span "+" at bounding box center [239, 221] width 16 height 17
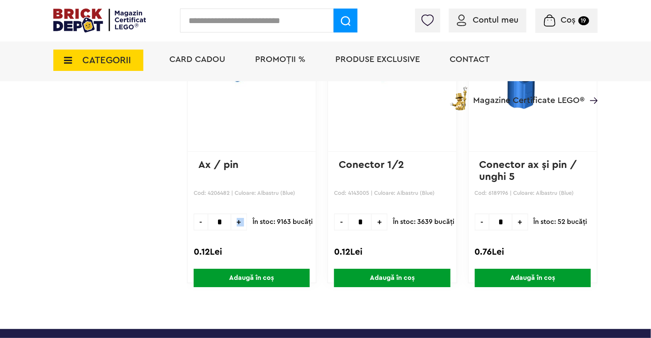
type input "*"
click at [224, 277] on span "Adaugă în coș" at bounding box center [252, 277] width 116 height 18
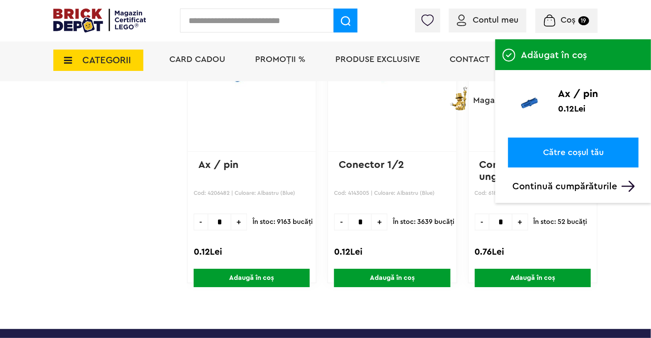
click at [132, 51] on span "CATEGORII" at bounding box center [98, 60] width 90 height 21
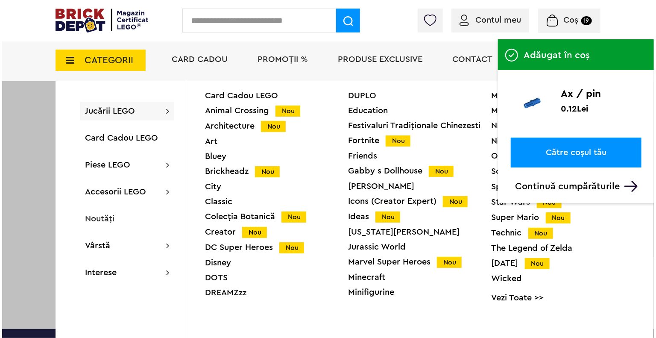
scroll to position [1405, 0]
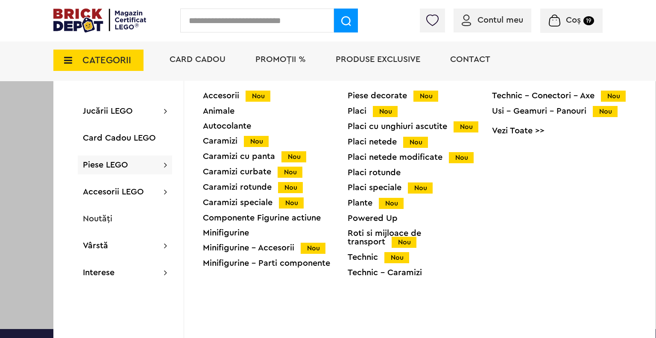
click at [254, 184] on div "Caramizi rotunde Nou" at bounding box center [275, 187] width 145 height 9
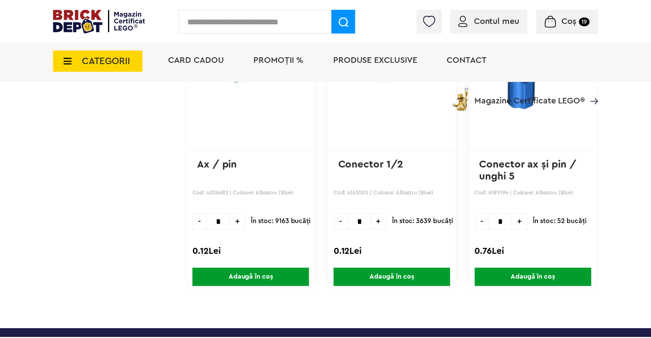
scroll to position [1404, 0]
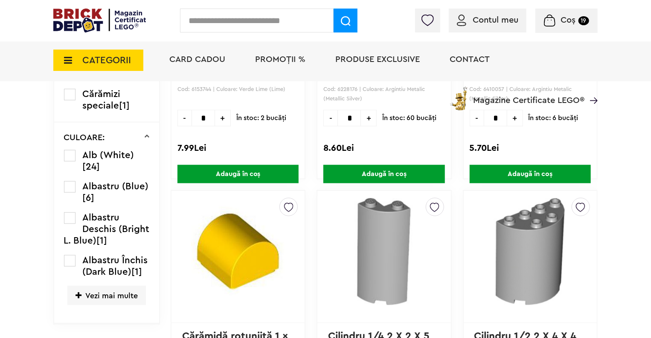
scroll to position [409, 0]
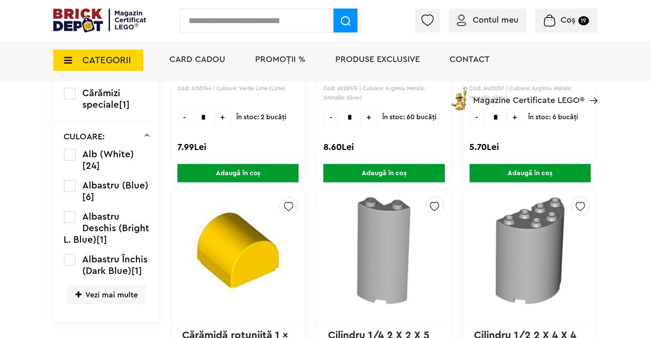
click at [98, 288] on span "Vezi mai multe" at bounding box center [106, 294] width 79 height 19
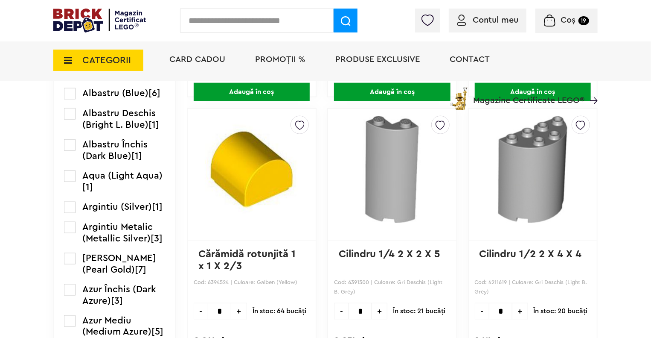
scroll to position [493, 0]
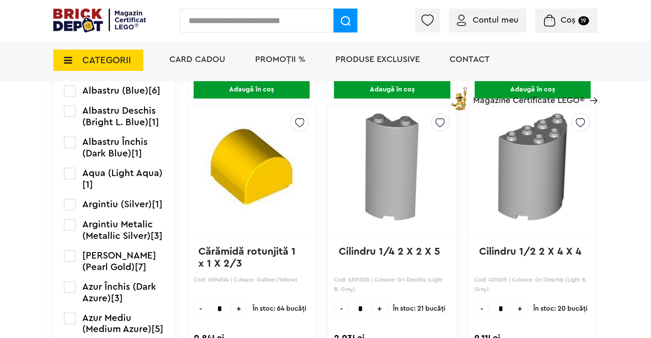
click at [70, 210] on label at bounding box center [70, 205] width 12 height 12
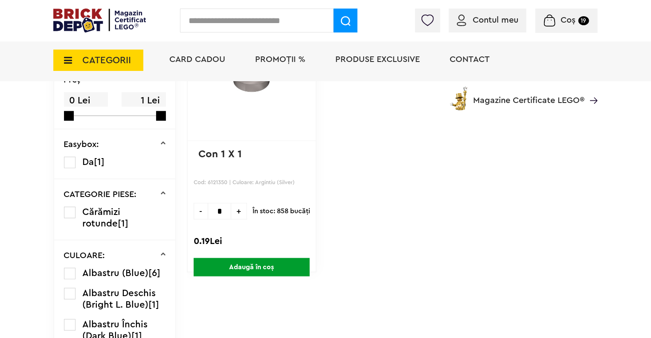
scroll to position [316, 0]
click at [231, 213] on span "+" at bounding box center [239, 210] width 16 height 17
type input "*"
click at [242, 263] on span "Adaugă în coș" at bounding box center [252, 266] width 116 height 18
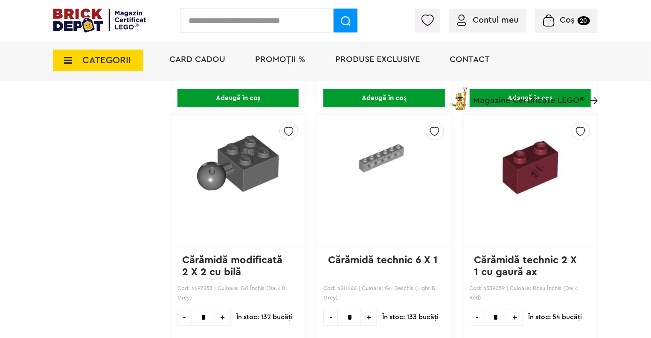
scroll to position [7632, 0]
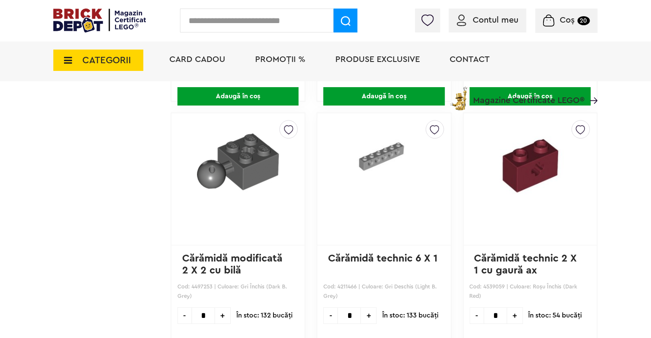
click at [220, 149] on img at bounding box center [238, 161] width 112 height 82
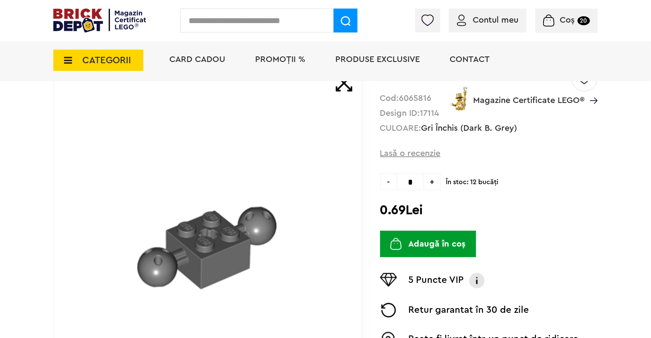
scroll to position [90, 0]
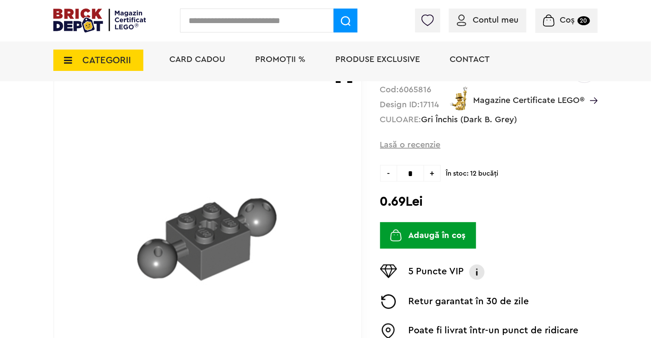
click at [436, 172] on span "+" at bounding box center [432, 173] width 17 height 17
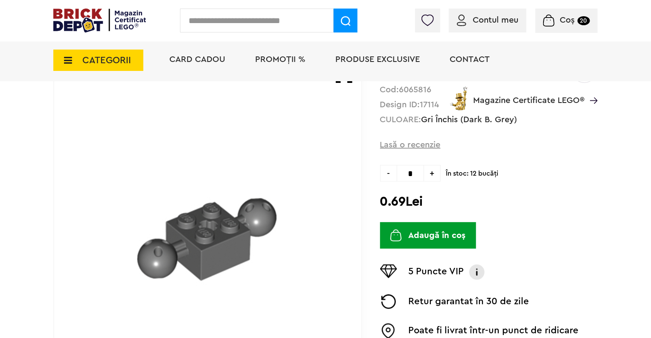
type input "*"
click at [427, 230] on button "Adaugă în coș" at bounding box center [428, 235] width 96 height 26
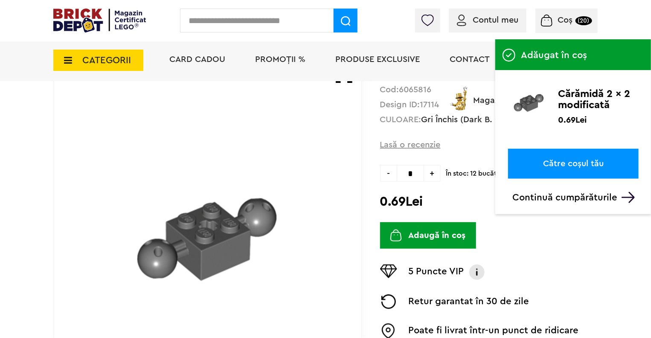
click at [556, 163] on link "Către coșul tău" at bounding box center [573, 164] width 131 height 30
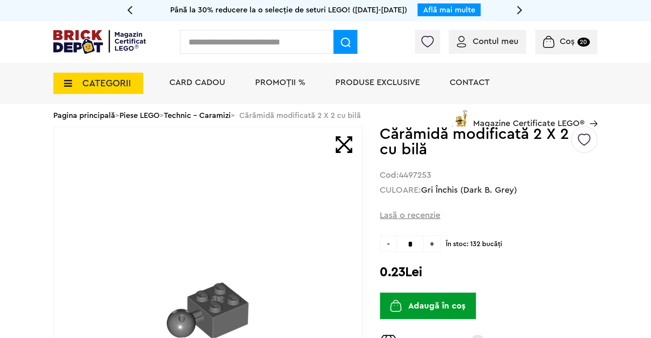
click at [414, 243] on input "*" at bounding box center [410, 243] width 27 height 17
type input "**"
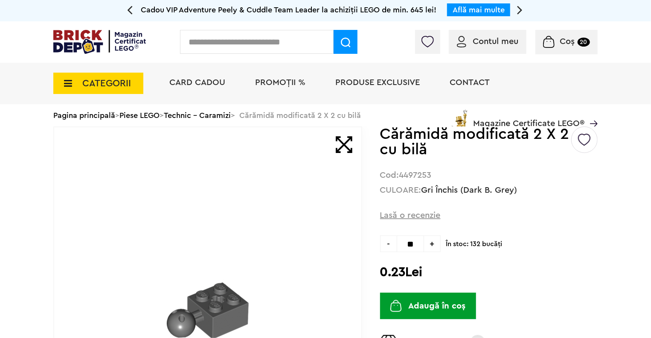
type input "**"
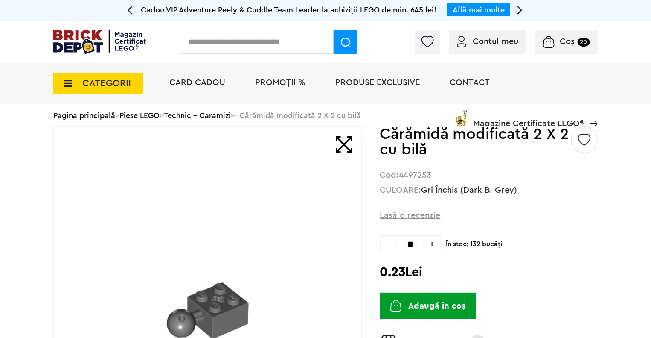
type input "**"
click at [417, 305] on button "Adaugă în coș" at bounding box center [428, 305] width 96 height 26
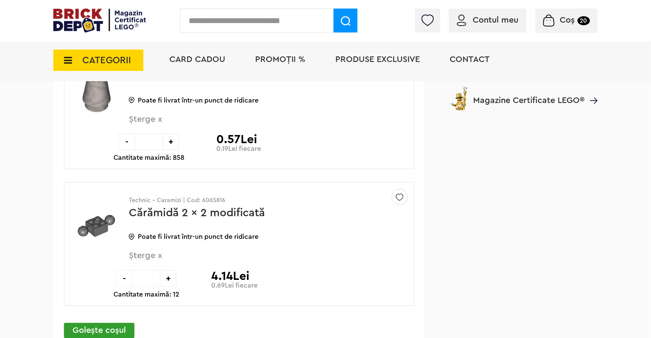
scroll to position [3949, 0]
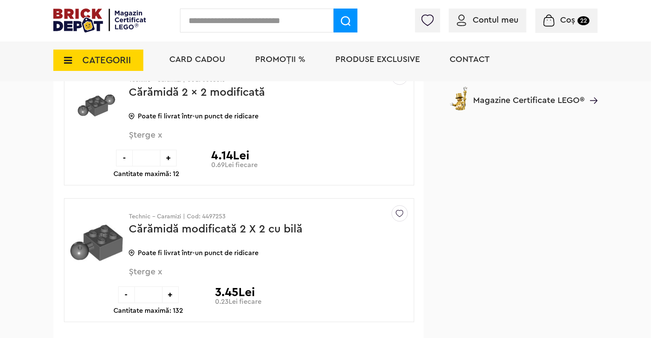
scroll to position [4068, 0]
click at [134, 224] on link "Cărămidă modificată 2 X 2 cu bilă" at bounding box center [216, 229] width 174 height 11
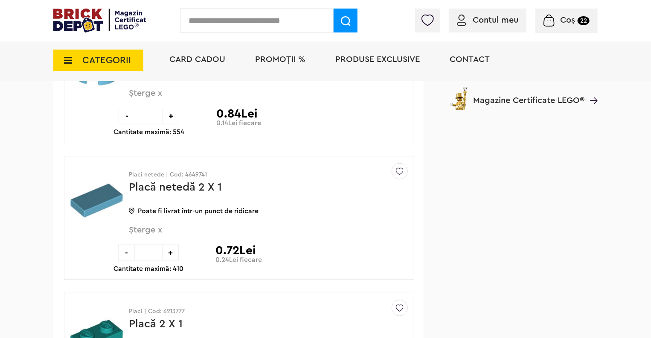
scroll to position [2066, 0]
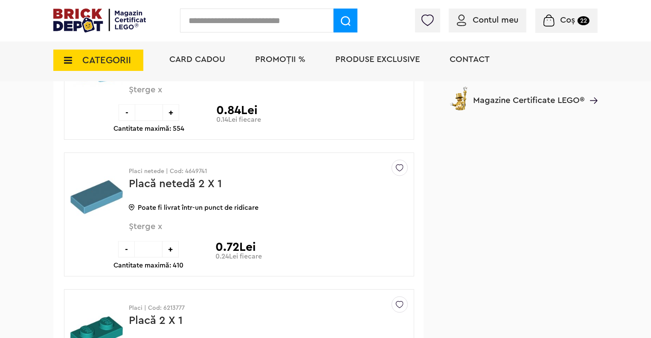
click at [73, 63] on span "CATEGORII" at bounding box center [98, 60] width 90 height 21
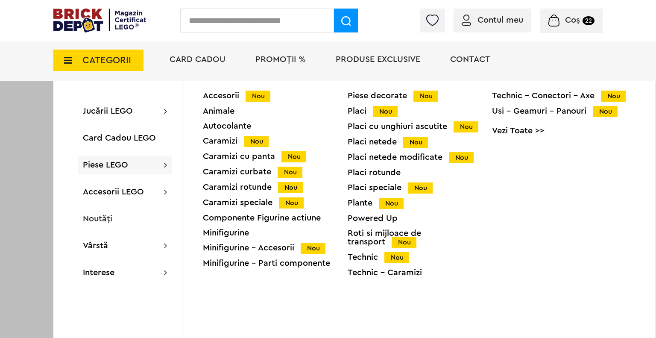
click at [386, 149] on div "Piese decorate Nou Placi Nou Placi cu unghiuri ascutite Nou Placi netede Nou Pl…" at bounding box center [419, 187] width 145 height 192
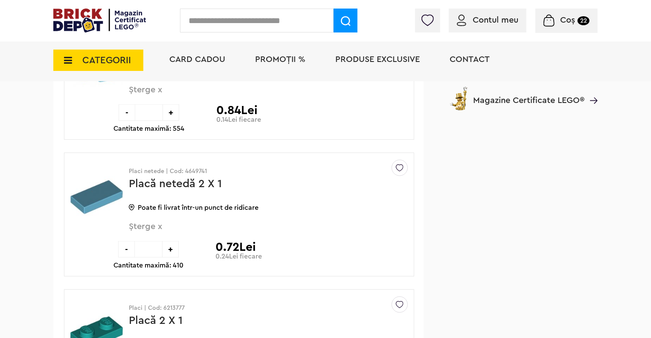
click at [131, 61] on span "CATEGORII" at bounding box center [98, 60] width 90 height 21
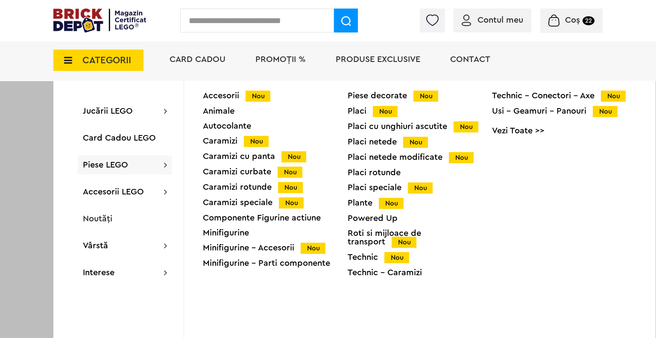
click at [364, 140] on div "Placi netede Nou" at bounding box center [419, 141] width 145 height 9
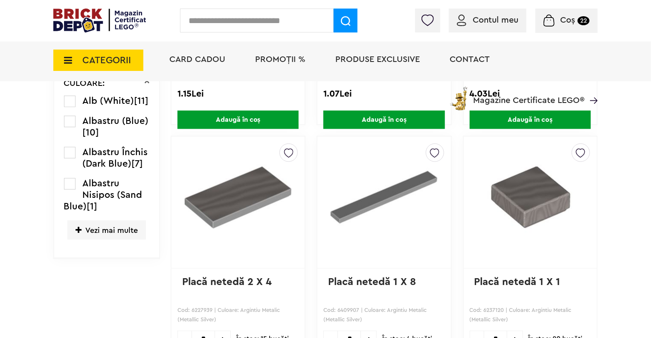
scroll to position [463, 0]
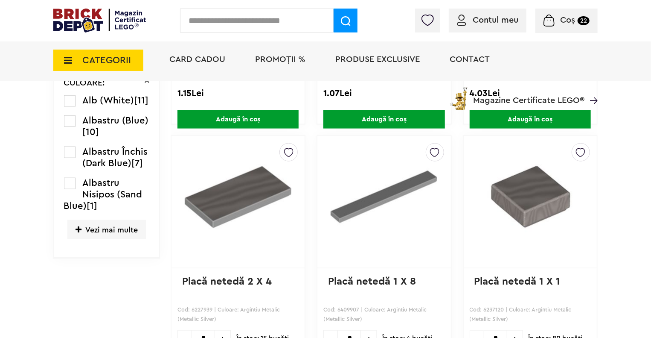
click at [105, 233] on span "Vezi mai multe" at bounding box center [106, 229] width 79 height 19
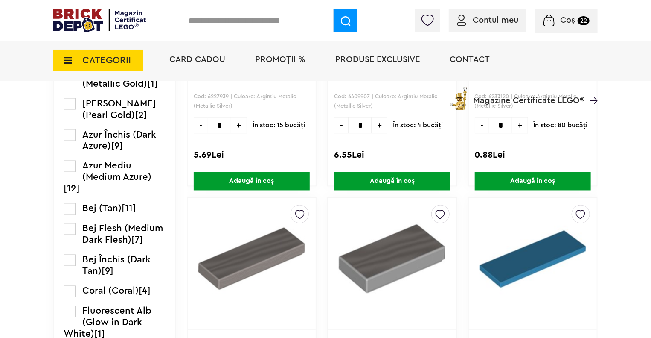
scroll to position [676, 0]
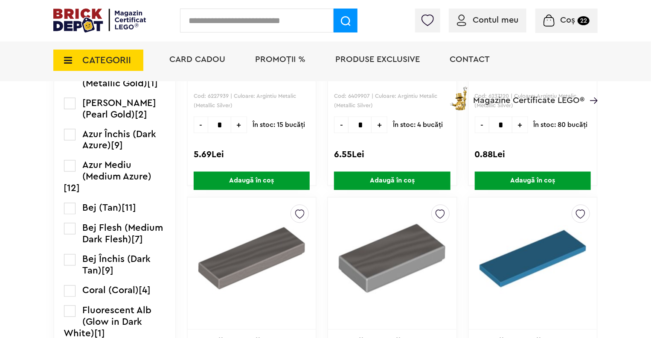
click at [68, 172] on label at bounding box center [70, 166] width 12 height 12
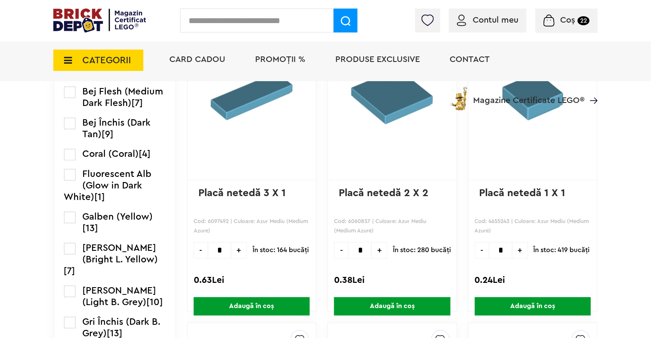
scroll to position [826, 0]
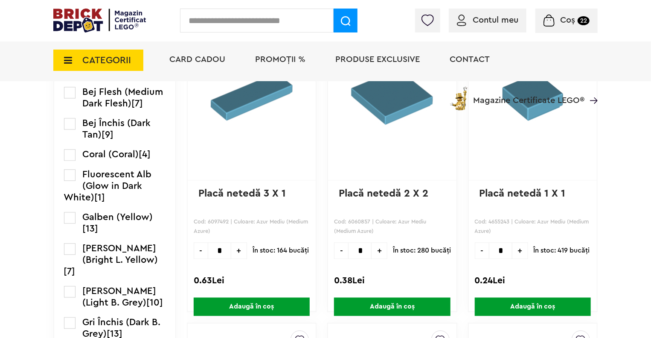
click at [208, 244] on input "*" at bounding box center [219, 250] width 23 height 17
click at [231, 251] on span "+" at bounding box center [239, 250] width 16 height 17
type input "*"
click at [238, 303] on span "Adaugă în coș" at bounding box center [252, 306] width 116 height 18
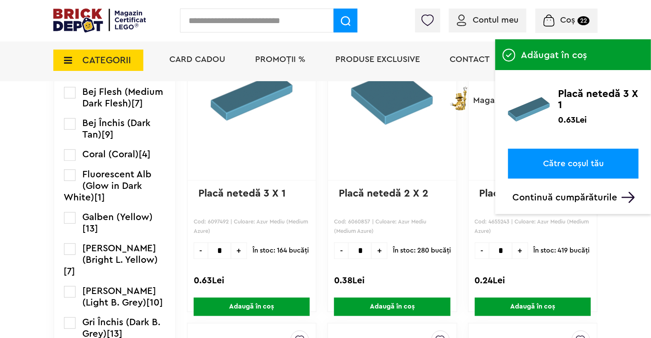
click at [550, 124] on img at bounding box center [529, 109] width 42 height 42
click at [560, 170] on link "Către coșul tău" at bounding box center [573, 164] width 131 height 30
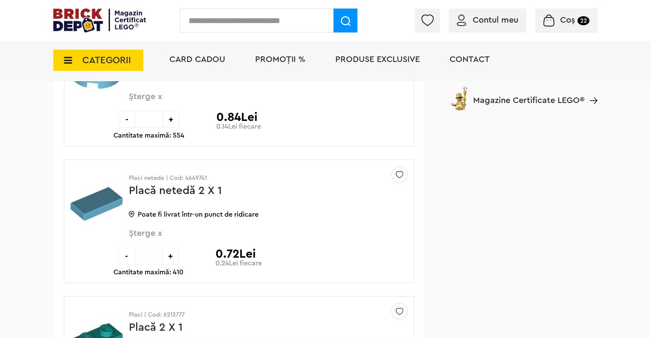
scroll to position [2067, 0]
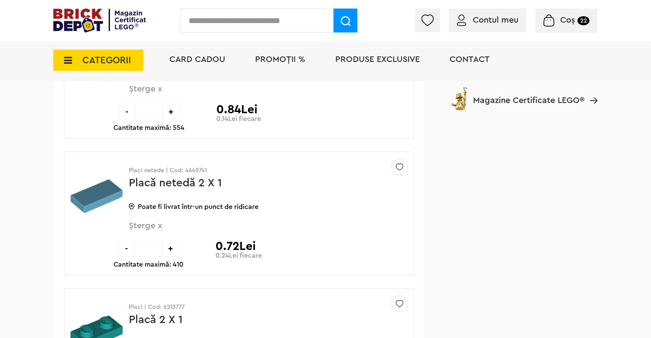
click at [154, 221] on span "Șterge x" at bounding box center [254, 230] width 251 height 18
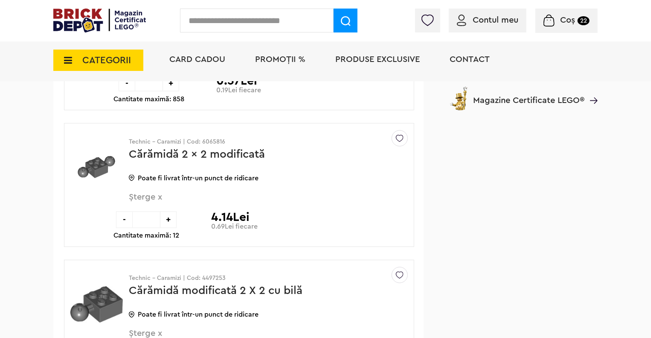
scroll to position [3870, 0]
click at [83, 59] on span "CATEGORII" at bounding box center [106, 59] width 49 height 9
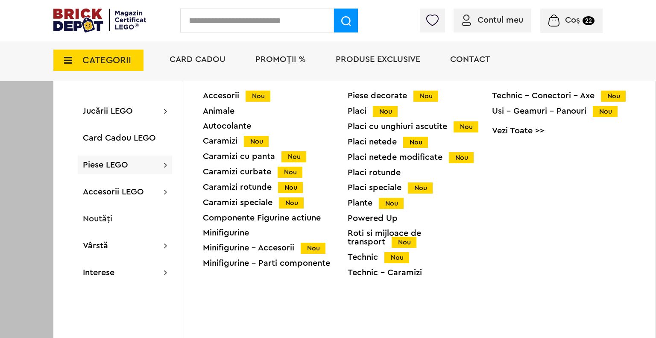
click at [362, 114] on div "Placi Nou" at bounding box center [419, 111] width 145 height 9
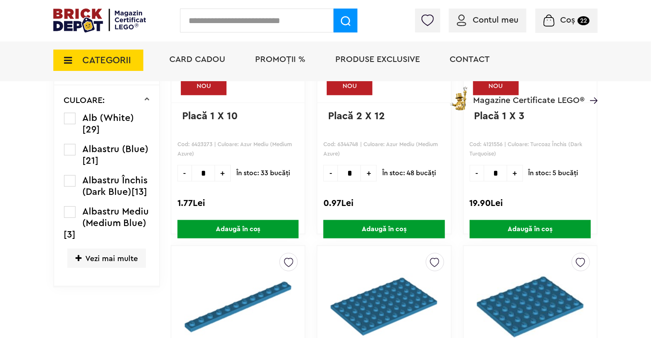
scroll to position [353, 0]
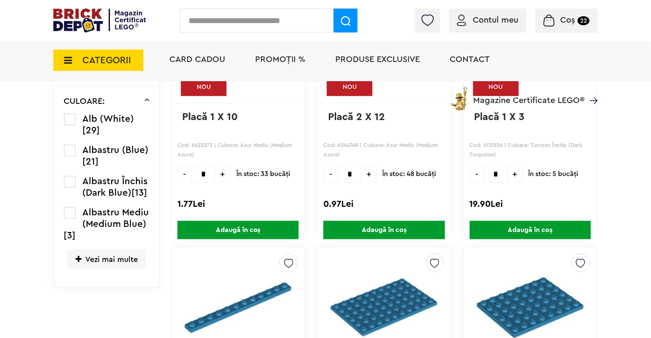
click at [67, 179] on label at bounding box center [70, 182] width 12 height 12
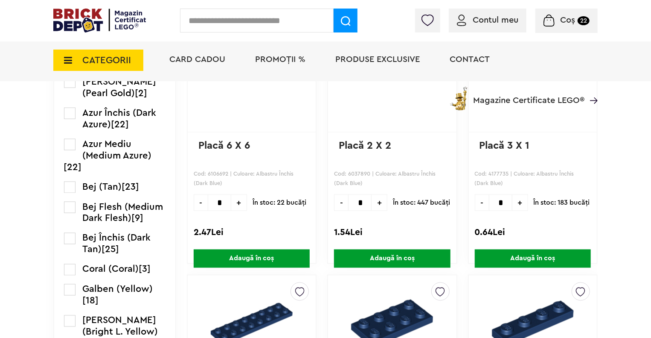
scroll to position [599, 0]
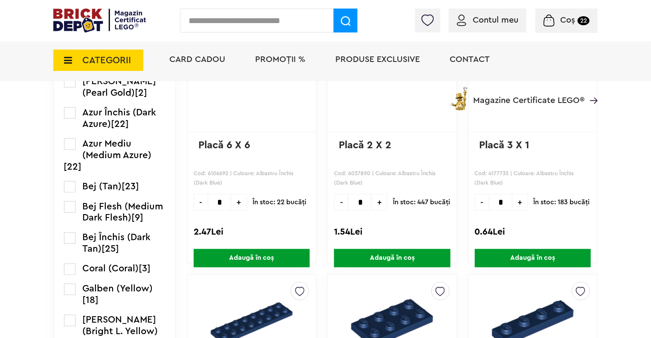
click at [516, 199] on span "+" at bounding box center [521, 202] width 16 height 17
type input "*"
click at [525, 259] on span "Adaugă în coș" at bounding box center [533, 258] width 116 height 18
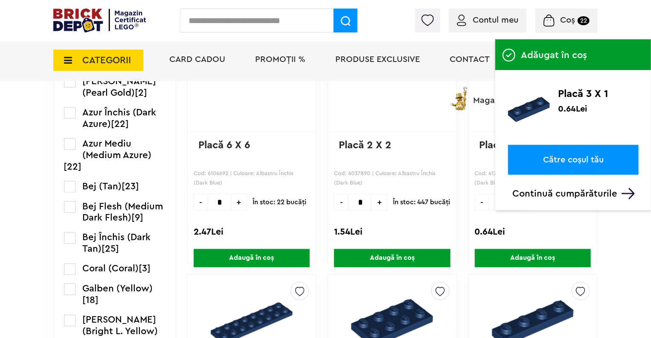
click at [515, 167] on link "Către coșul tău" at bounding box center [573, 160] width 131 height 30
